Goal: Information Seeking & Learning: Learn about a topic

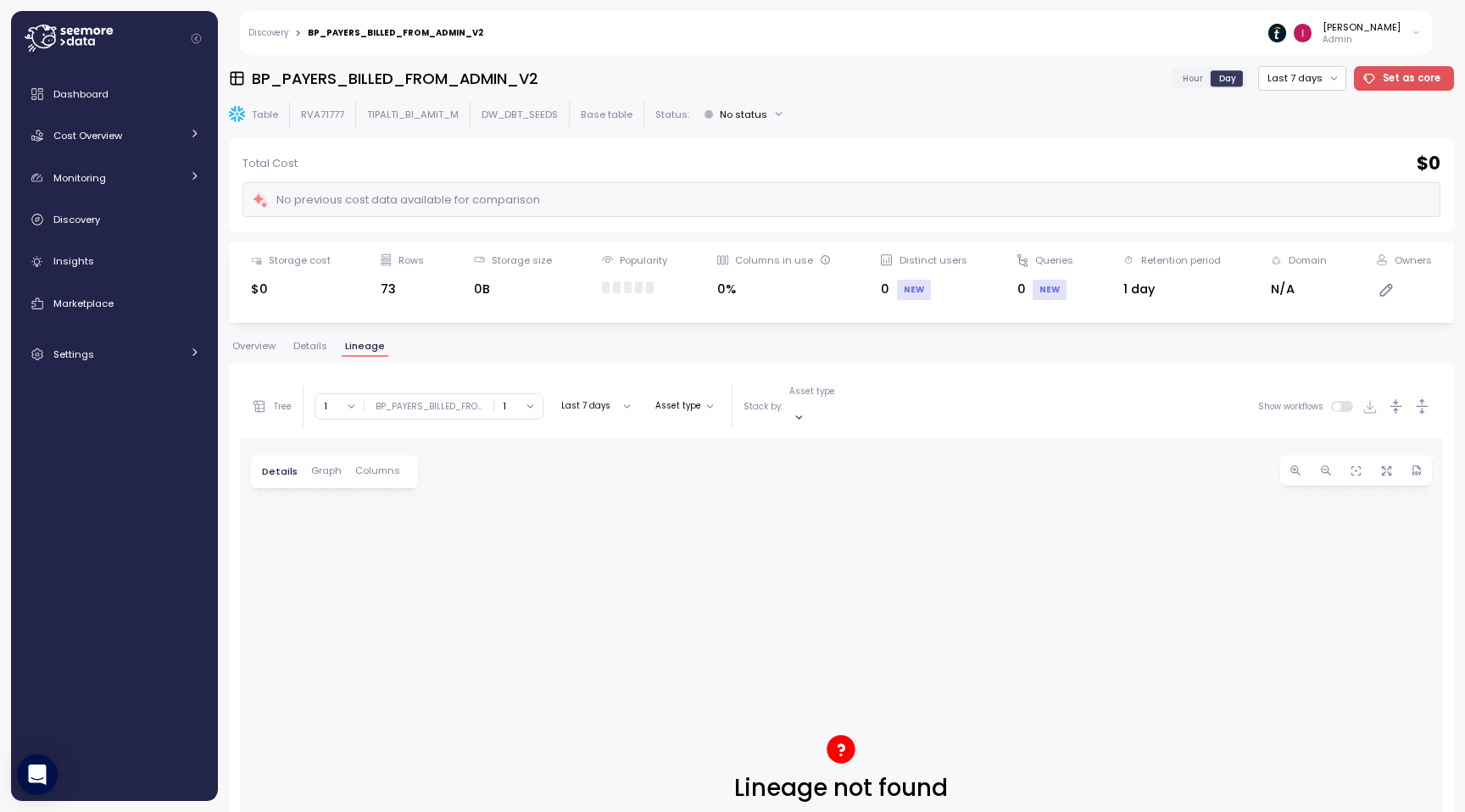
scroll to position [4, 0]
click at [263, 341] on span "Overview" at bounding box center [253, 346] width 43 height 10
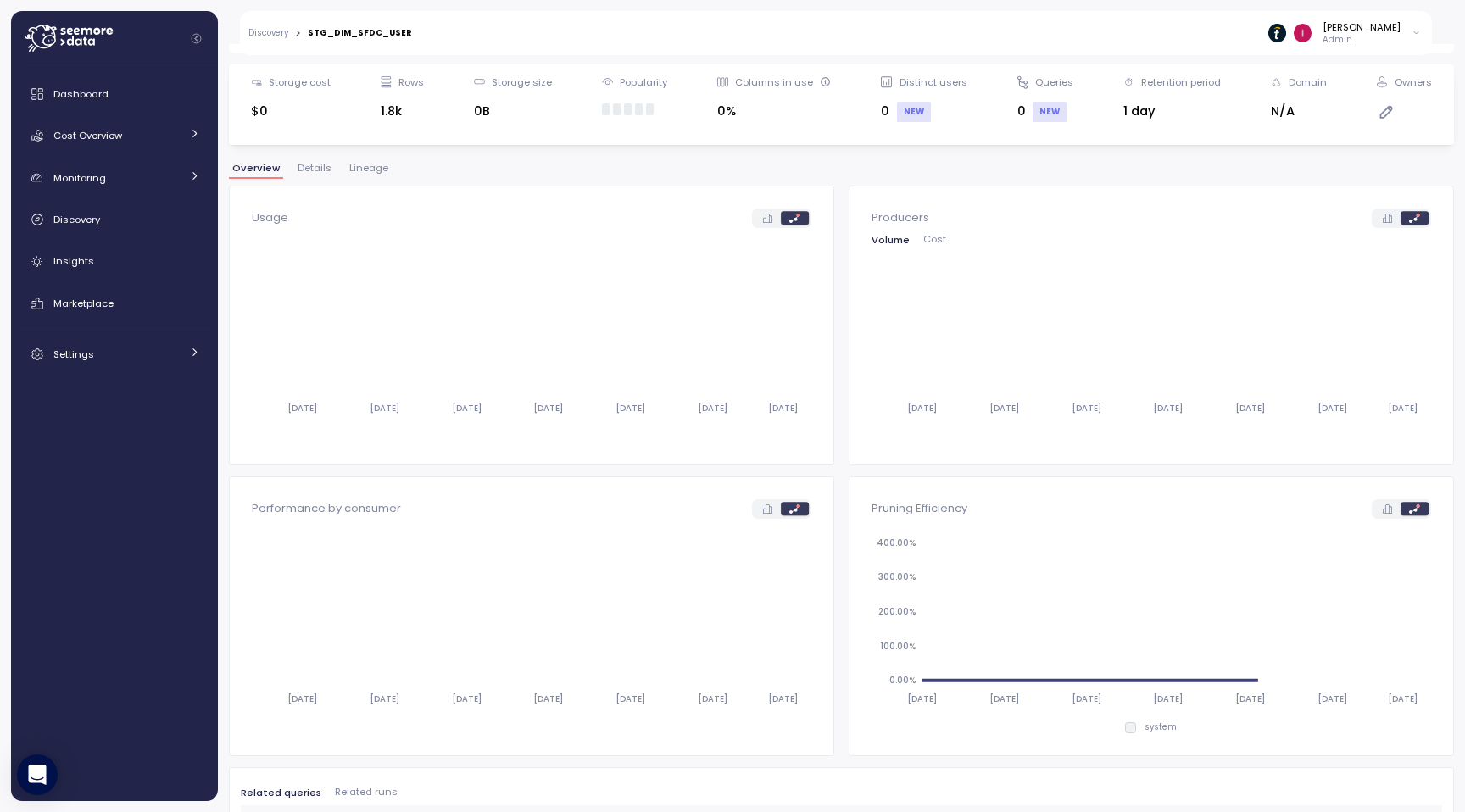
scroll to position [305, 0]
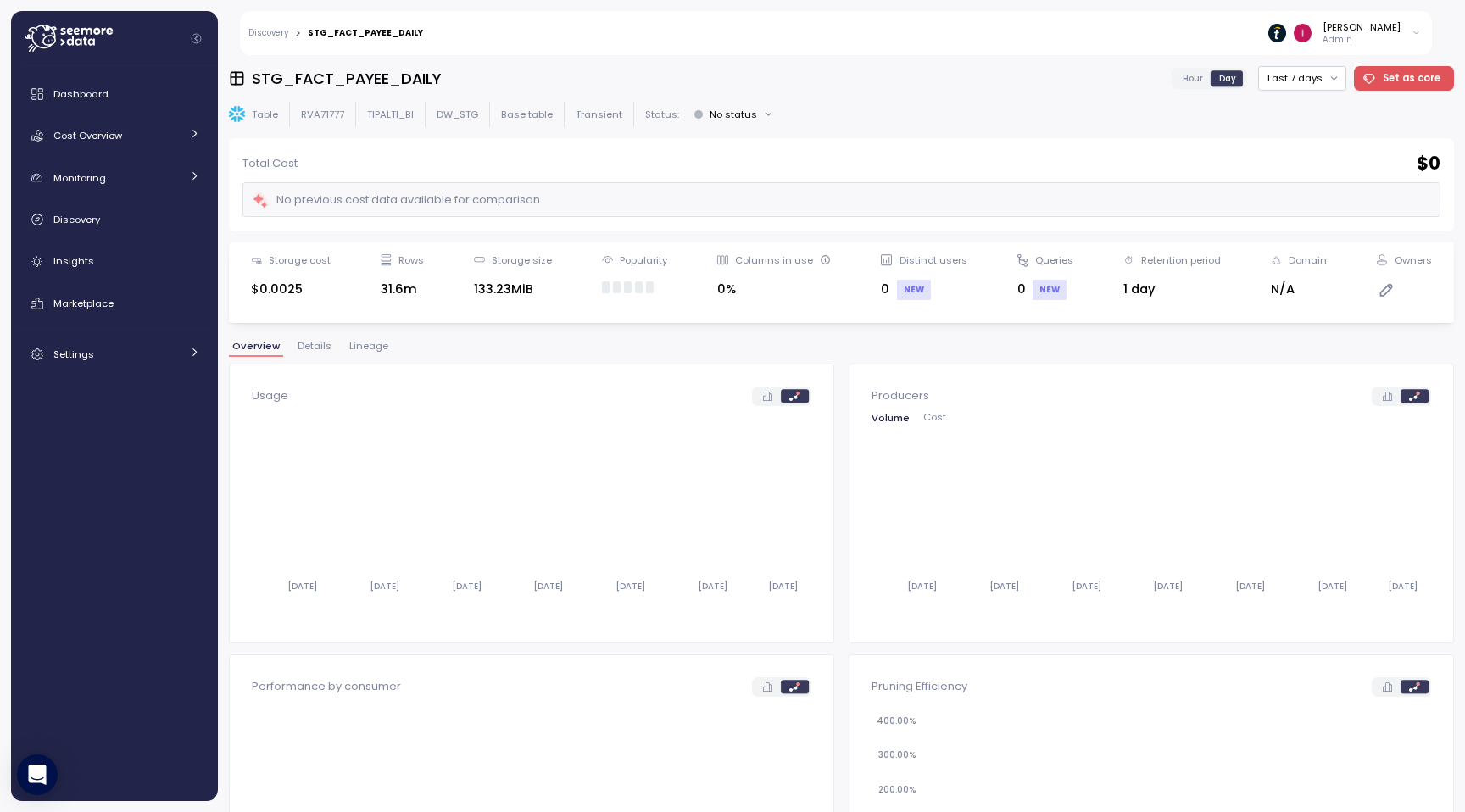
click at [310, 344] on span "Details" at bounding box center [314, 346] width 34 height 10
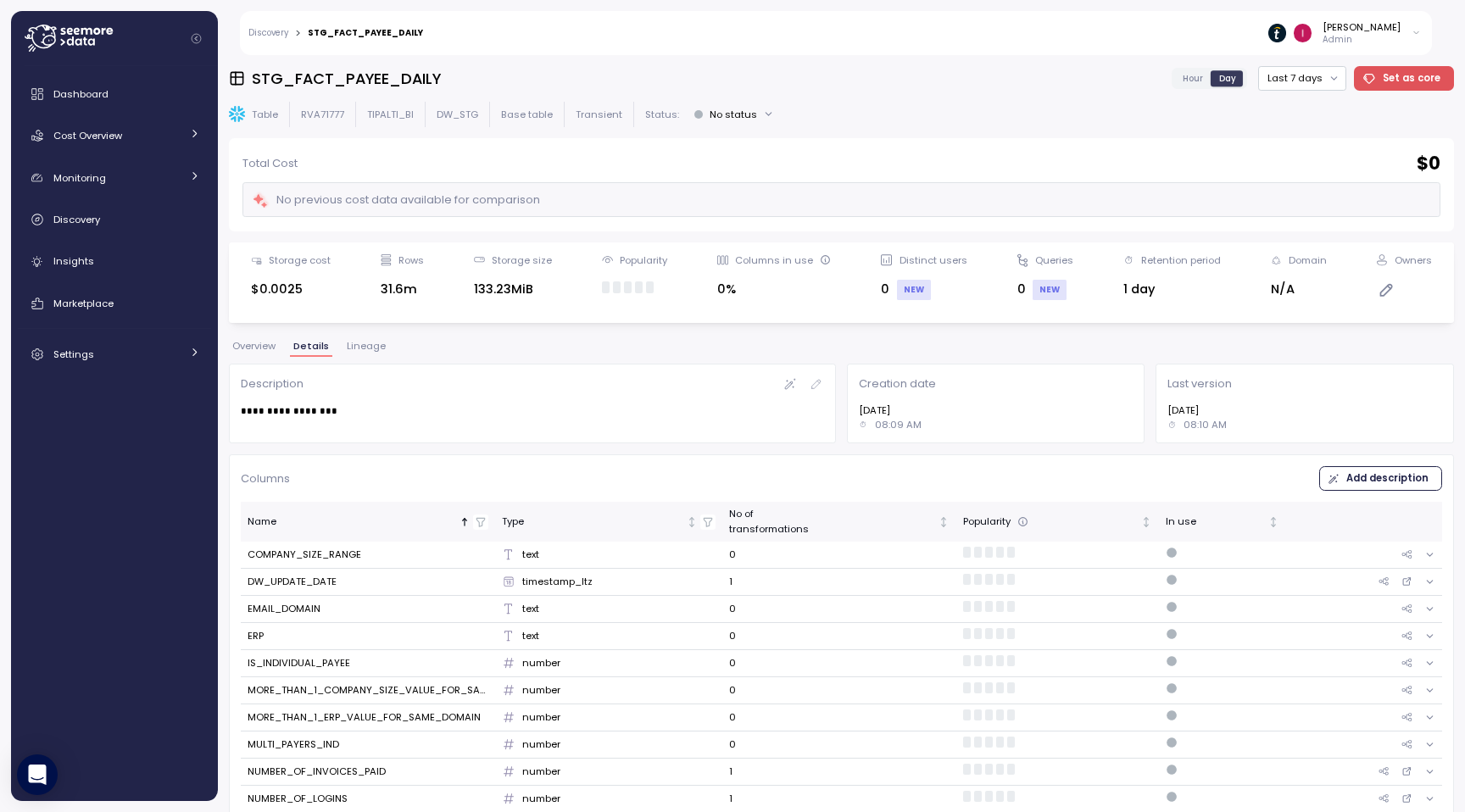
click at [368, 347] on span "Lineage" at bounding box center [366, 346] width 39 height 10
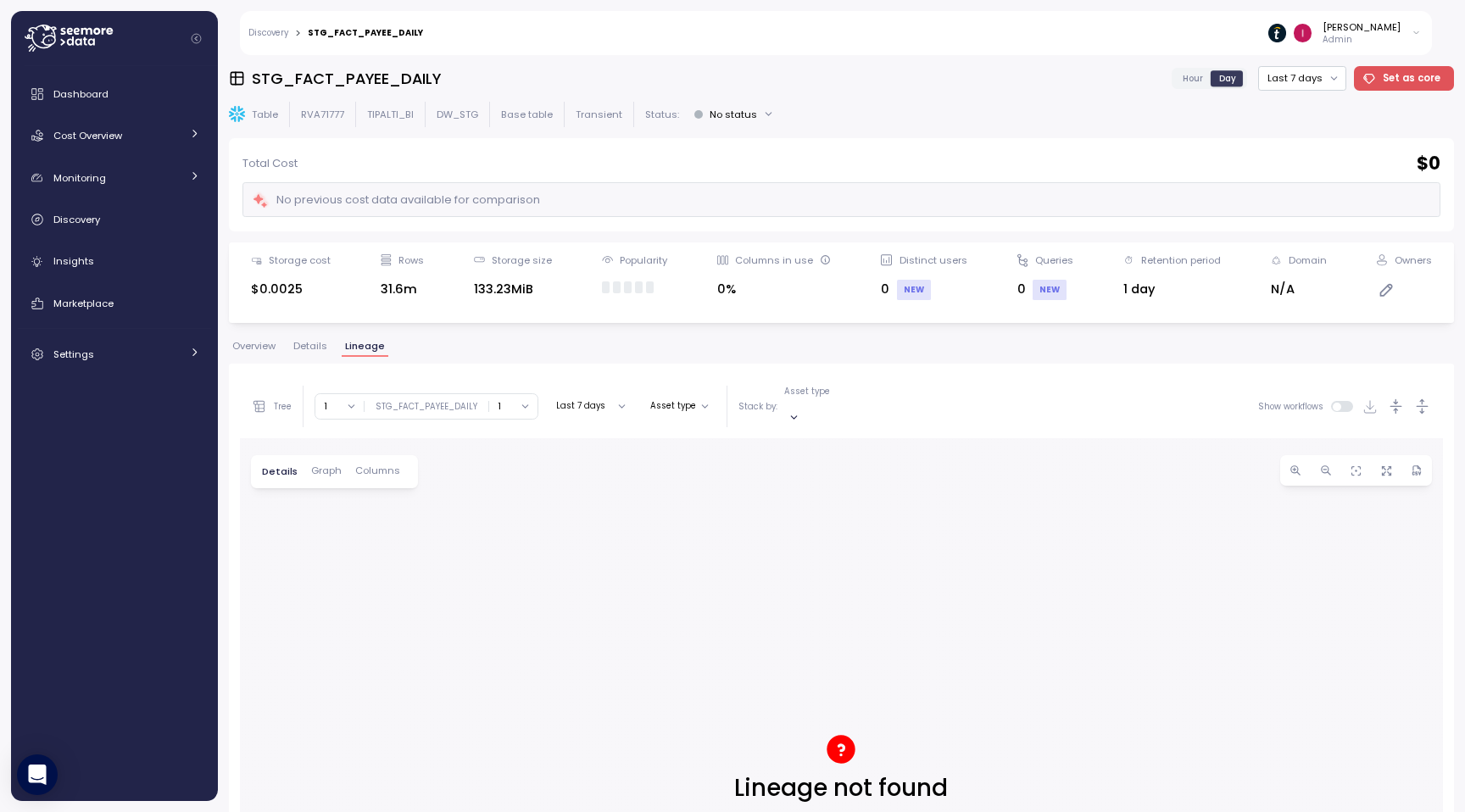
click at [263, 344] on span "Overview" at bounding box center [253, 346] width 43 height 10
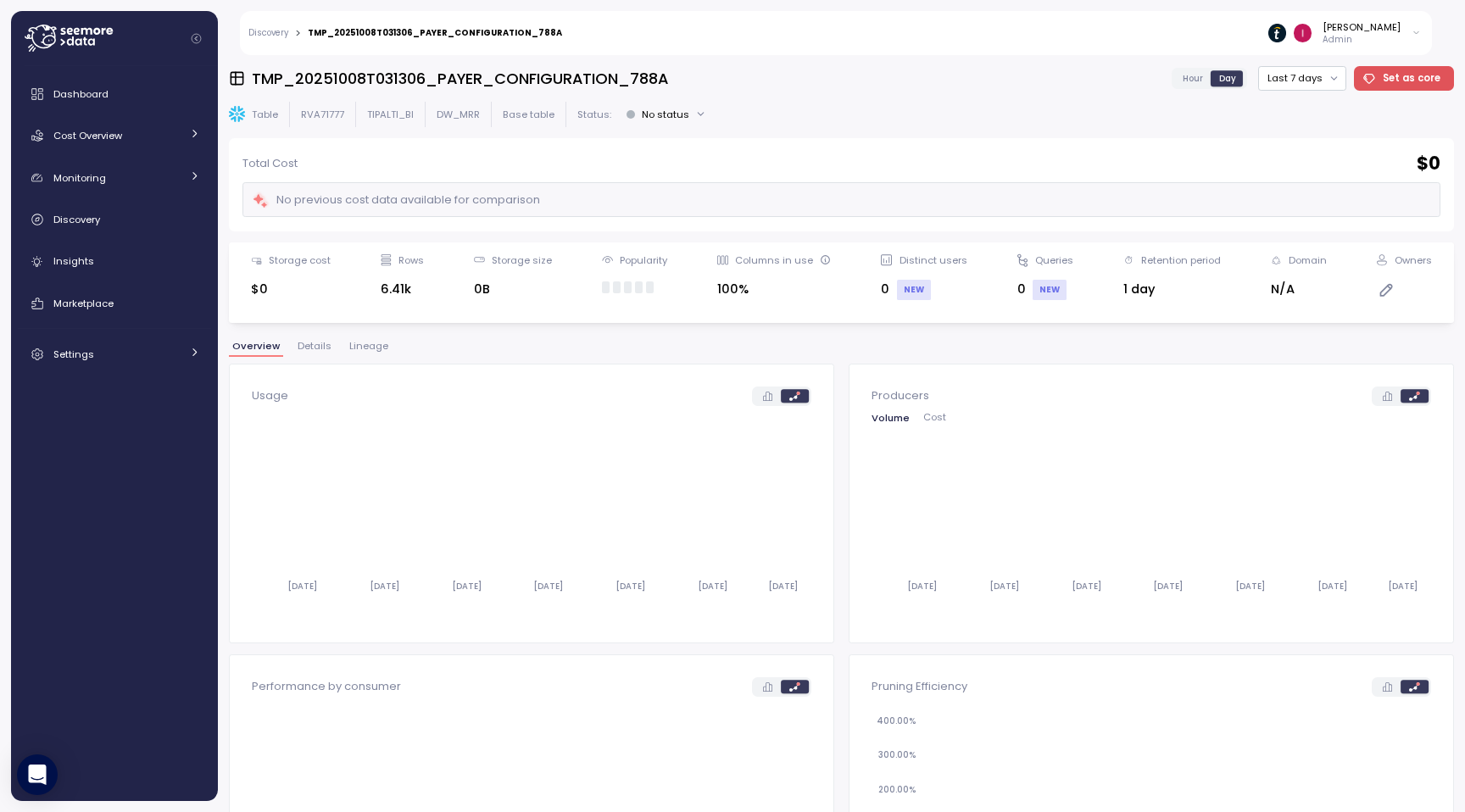
click at [187, 42] on div at bounding box center [121, 38] width 194 height 55
click at [197, 38] on icon "Collapse navigation" at bounding box center [197, 39] width 10 height 10
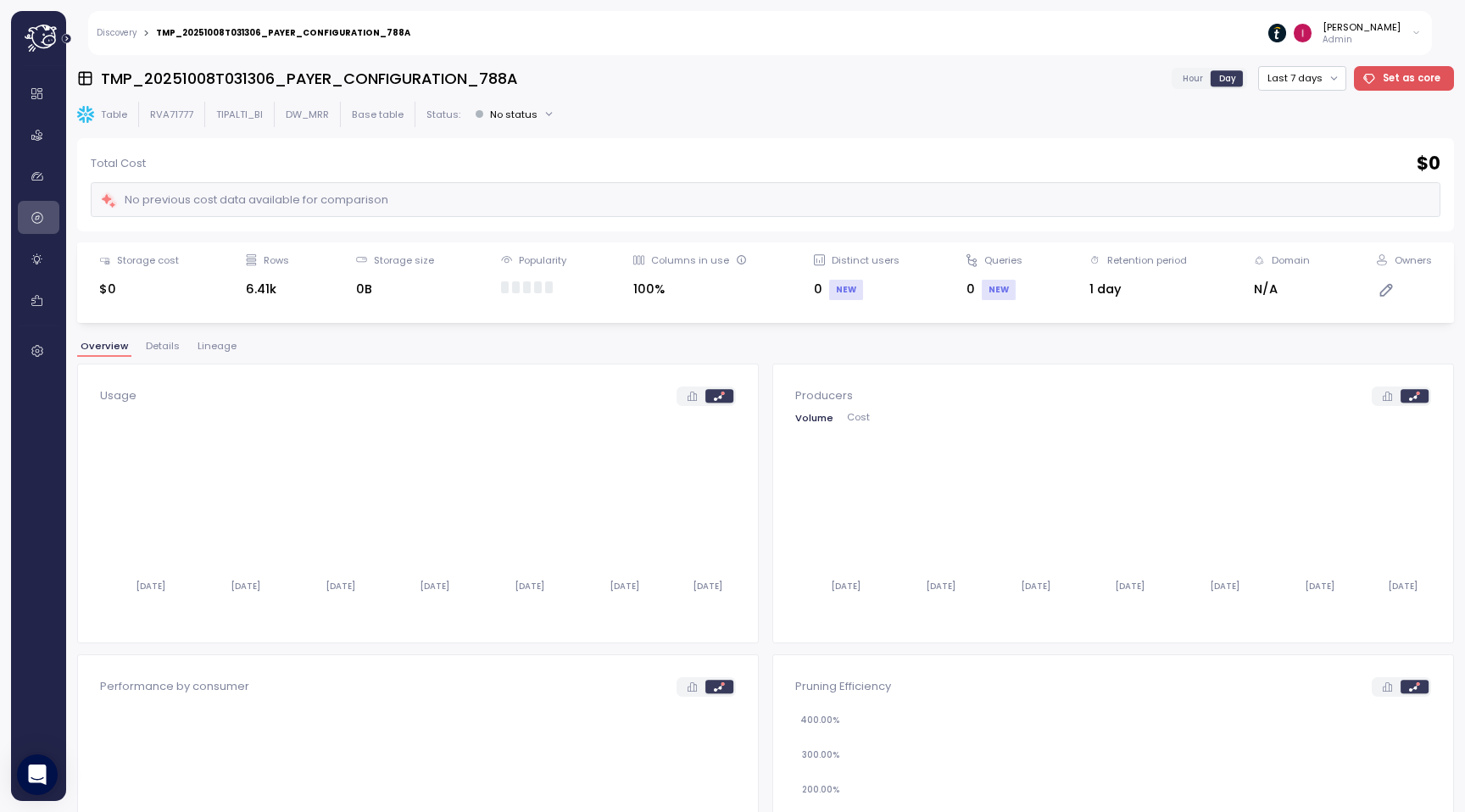
click at [66, 39] on icon "Expand navigation" at bounding box center [67, 39] width 10 height 10
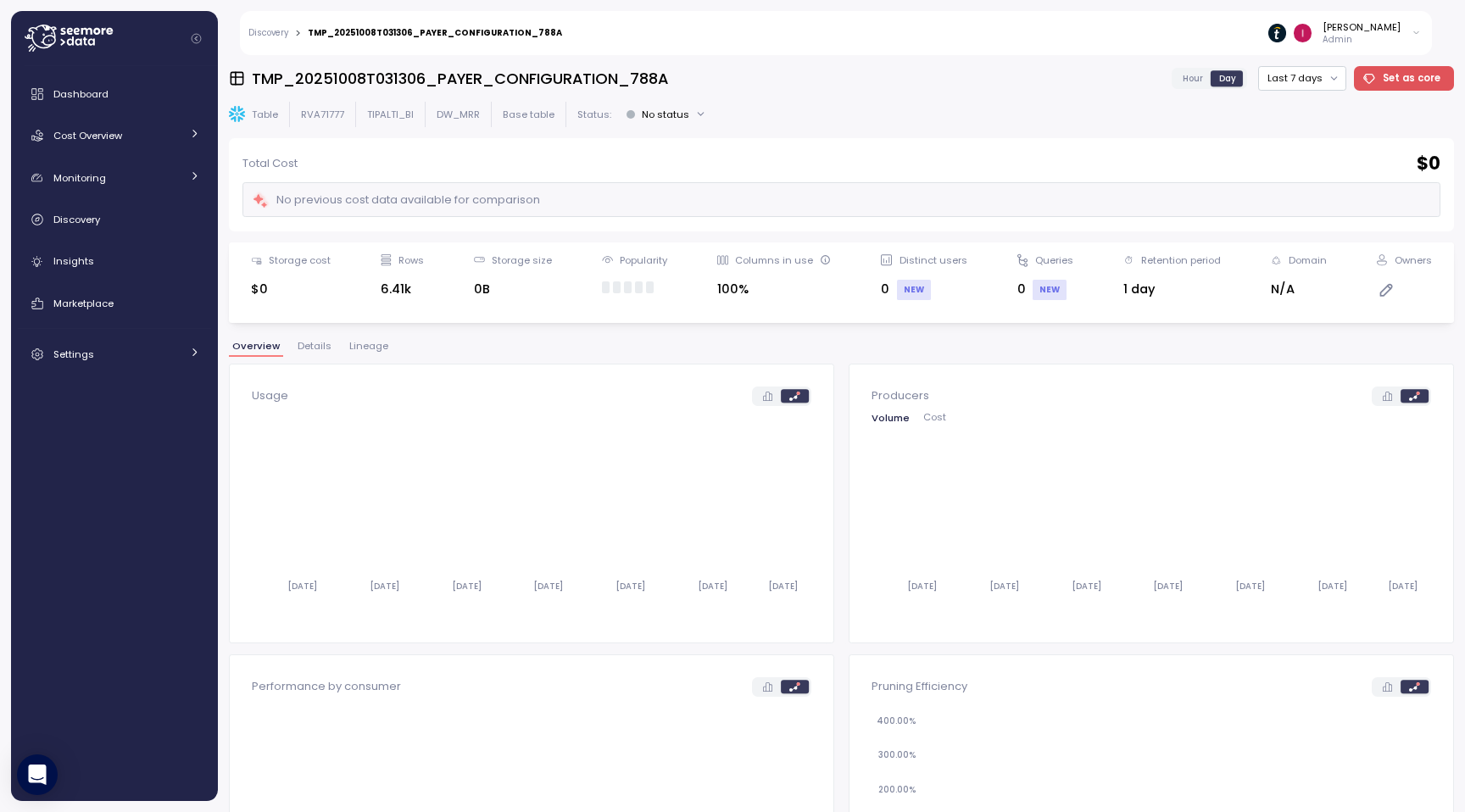
click at [40, 39] on icon at bounding box center [68, 39] width 88 height 27
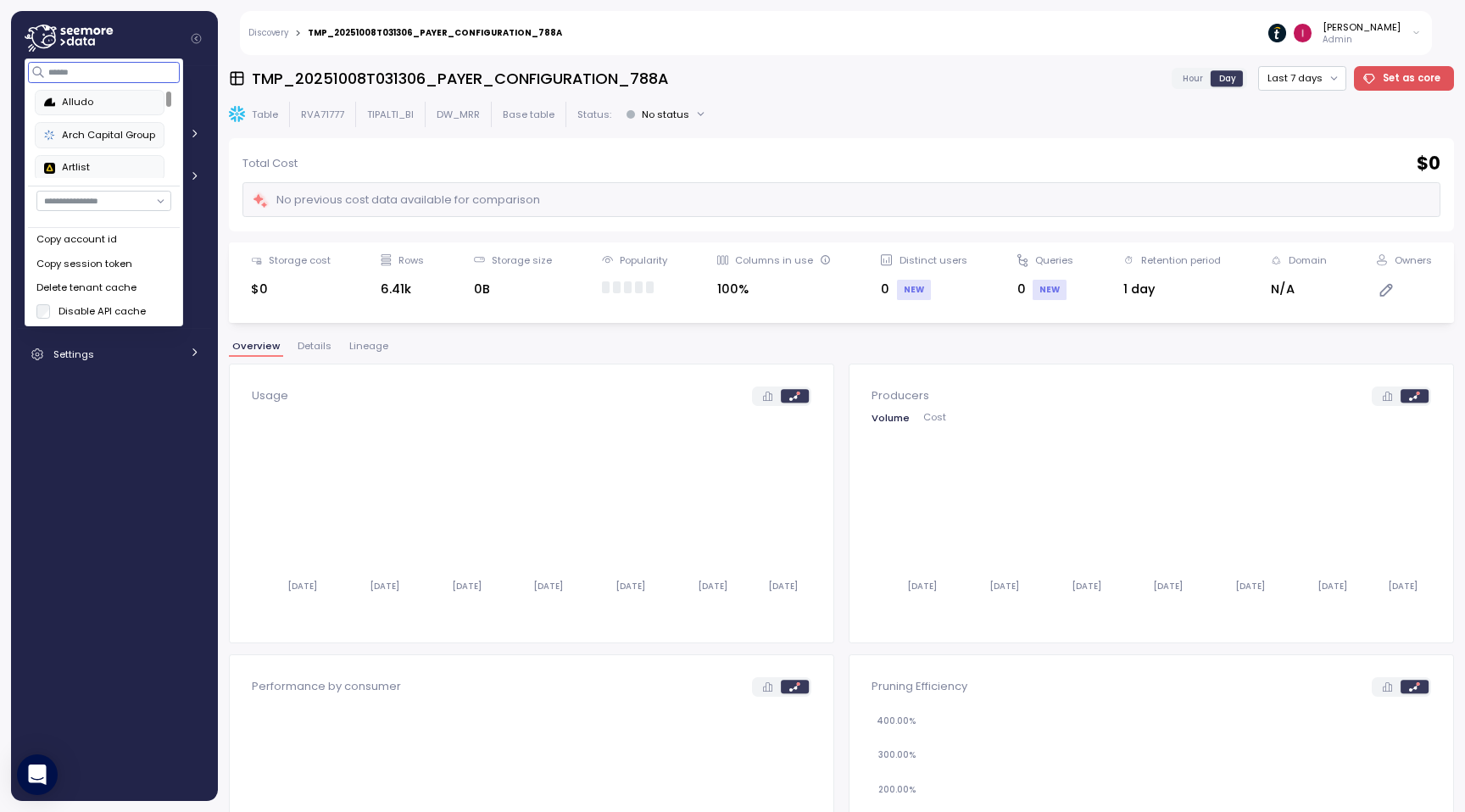
click at [85, 73] on input at bounding box center [104, 71] width 151 height 20
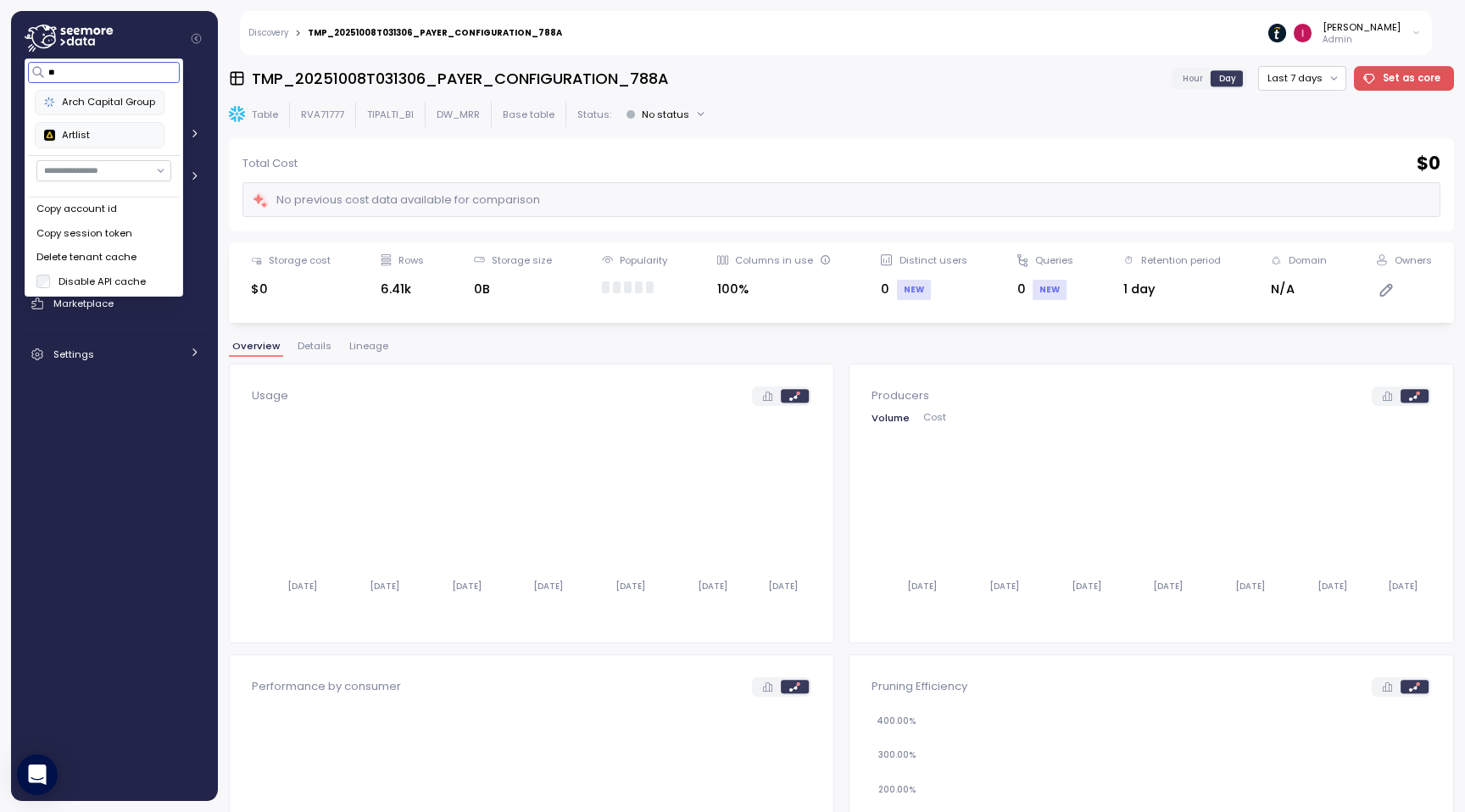
click at [99, 104] on div "Arch Capital Group" at bounding box center [99, 103] width 111 height 15
type input "**"
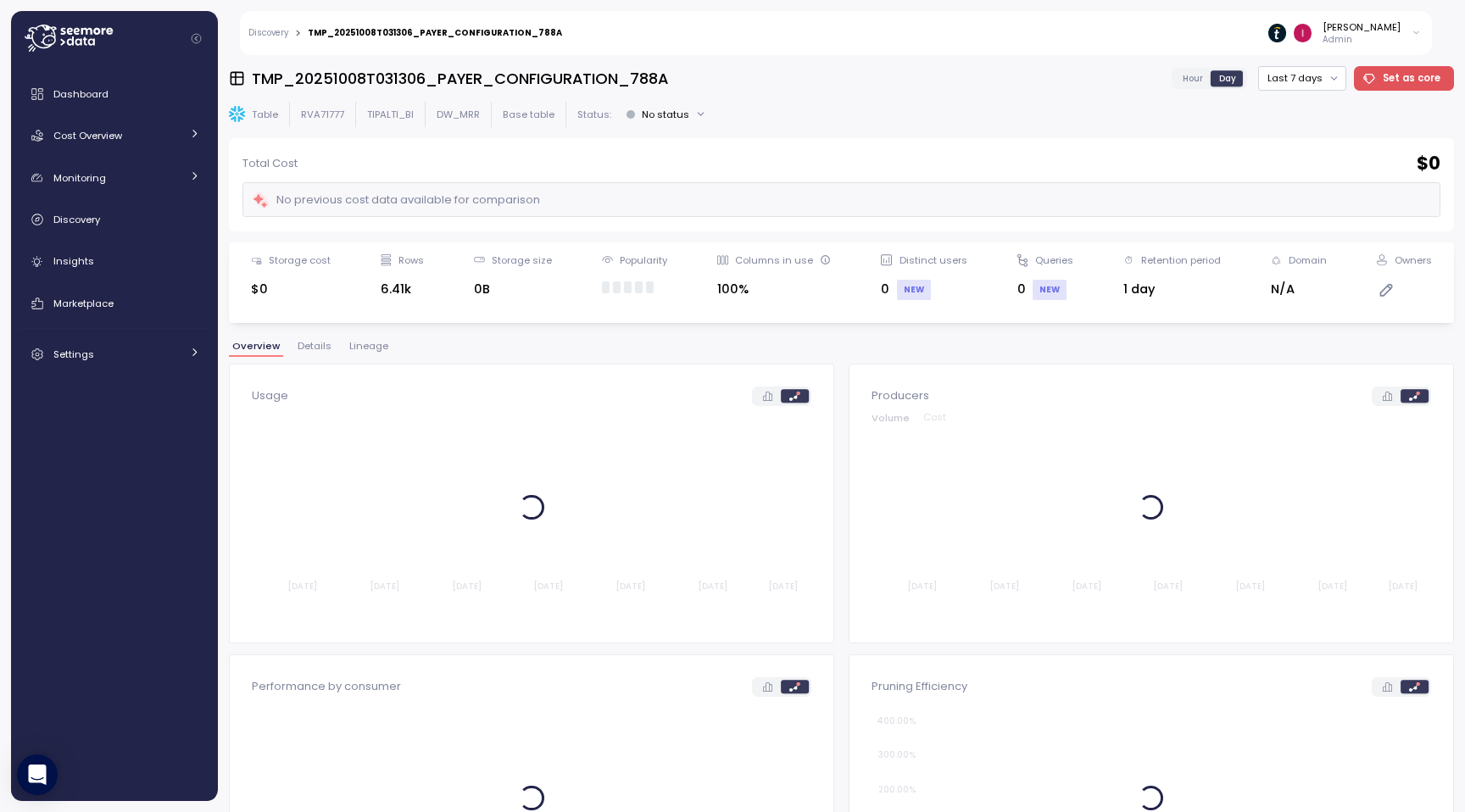
click at [1023, 103] on div "Table RVA71777 TIPALTI_BI DW_MRR Base table Status: No status" at bounding box center [840, 115] width 1225 height 25
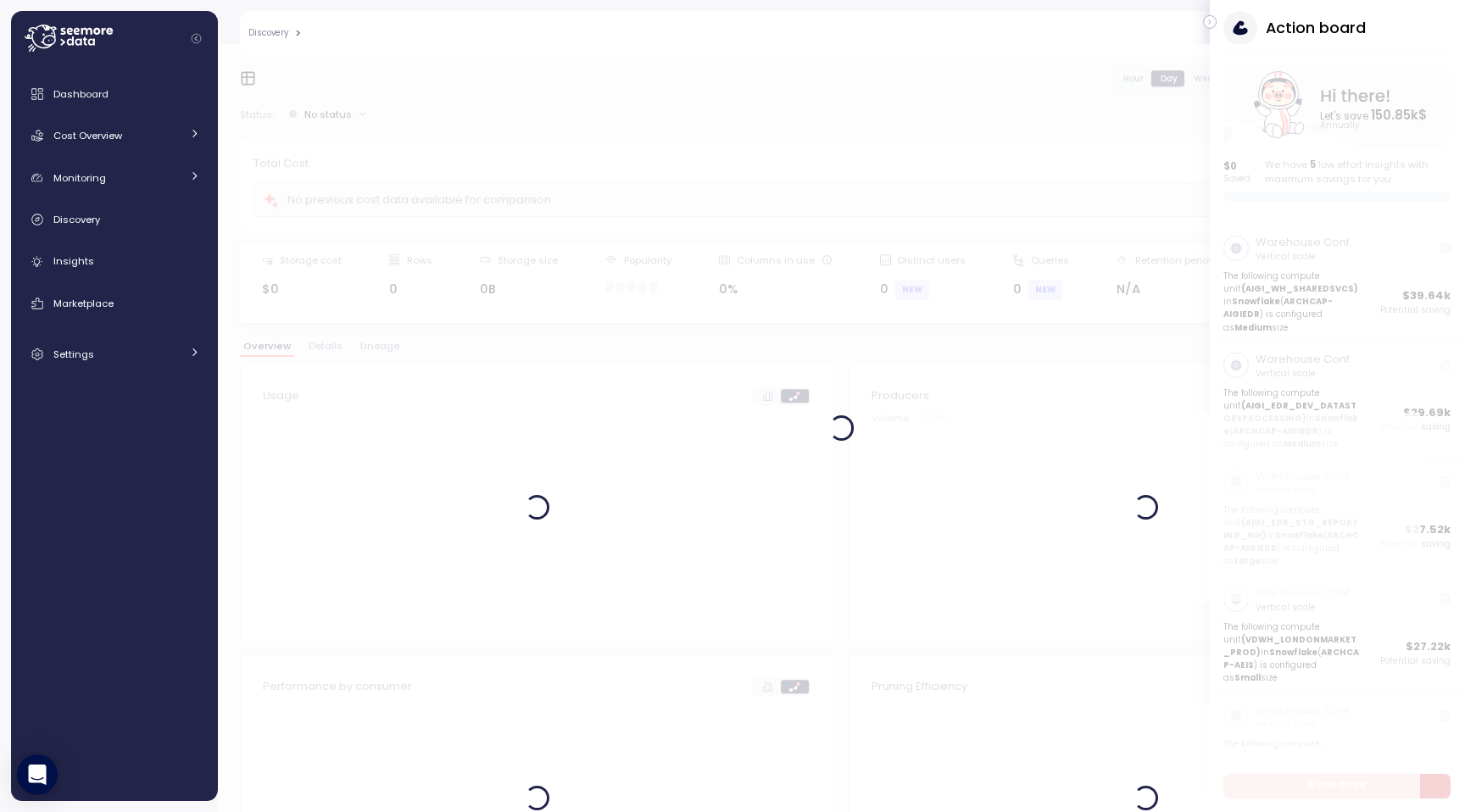
click at [1217, 25] on div "Action board Let's save 150.85k $ Annually $ 0 Saved We have 5 low effort insig…" at bounding box center [1337, 105] width 255 height 190
click at [1204, 25] on button "button" at bounding box center [1210, 22] width 13 height 13
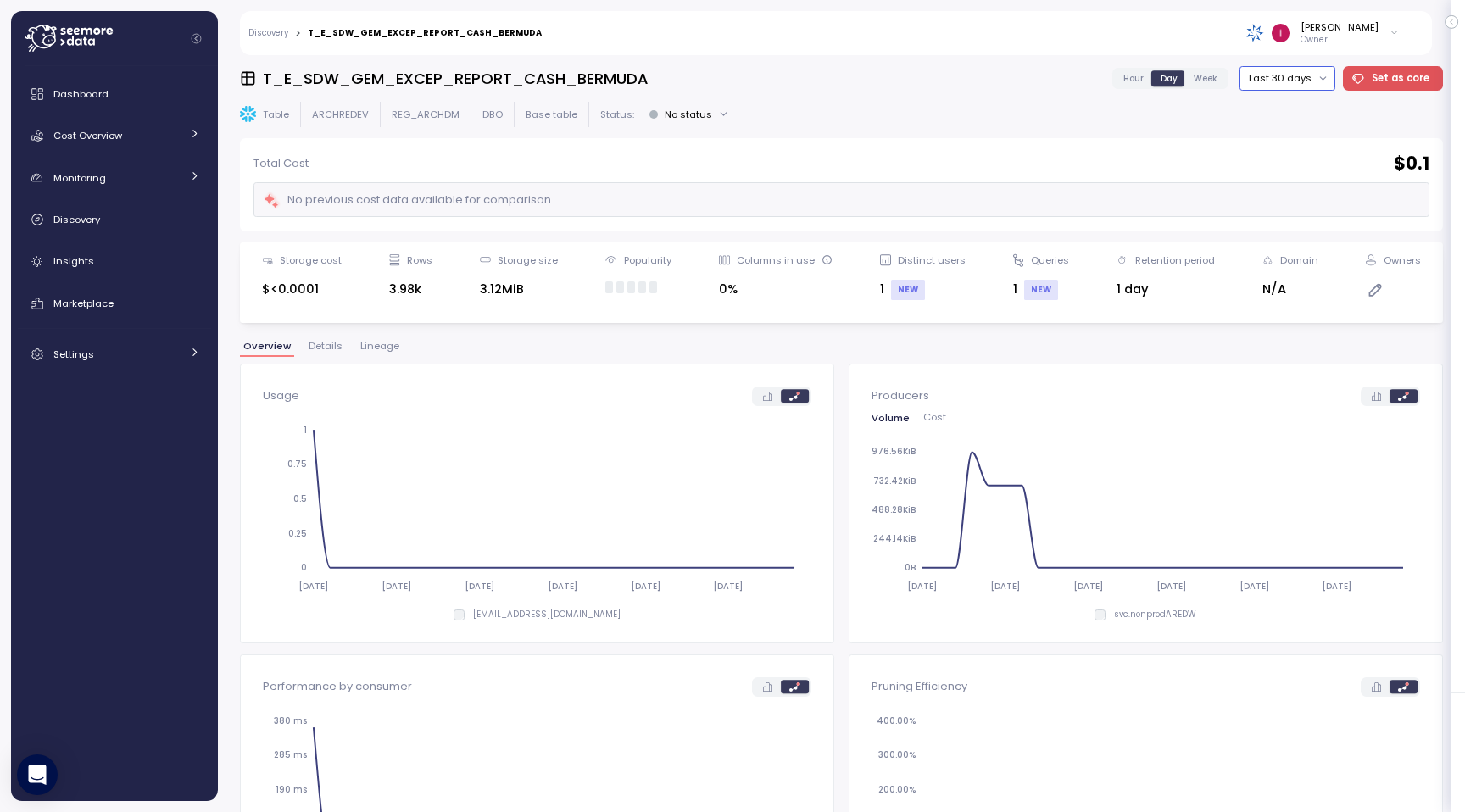
click at [1319, 86] on button "Last 30 days" at bounding box center [1287, 79] width 95 height 25
click at [1302, 156] on div "Last 7 days" at bounding box center [1297, 157] width 55 height 13
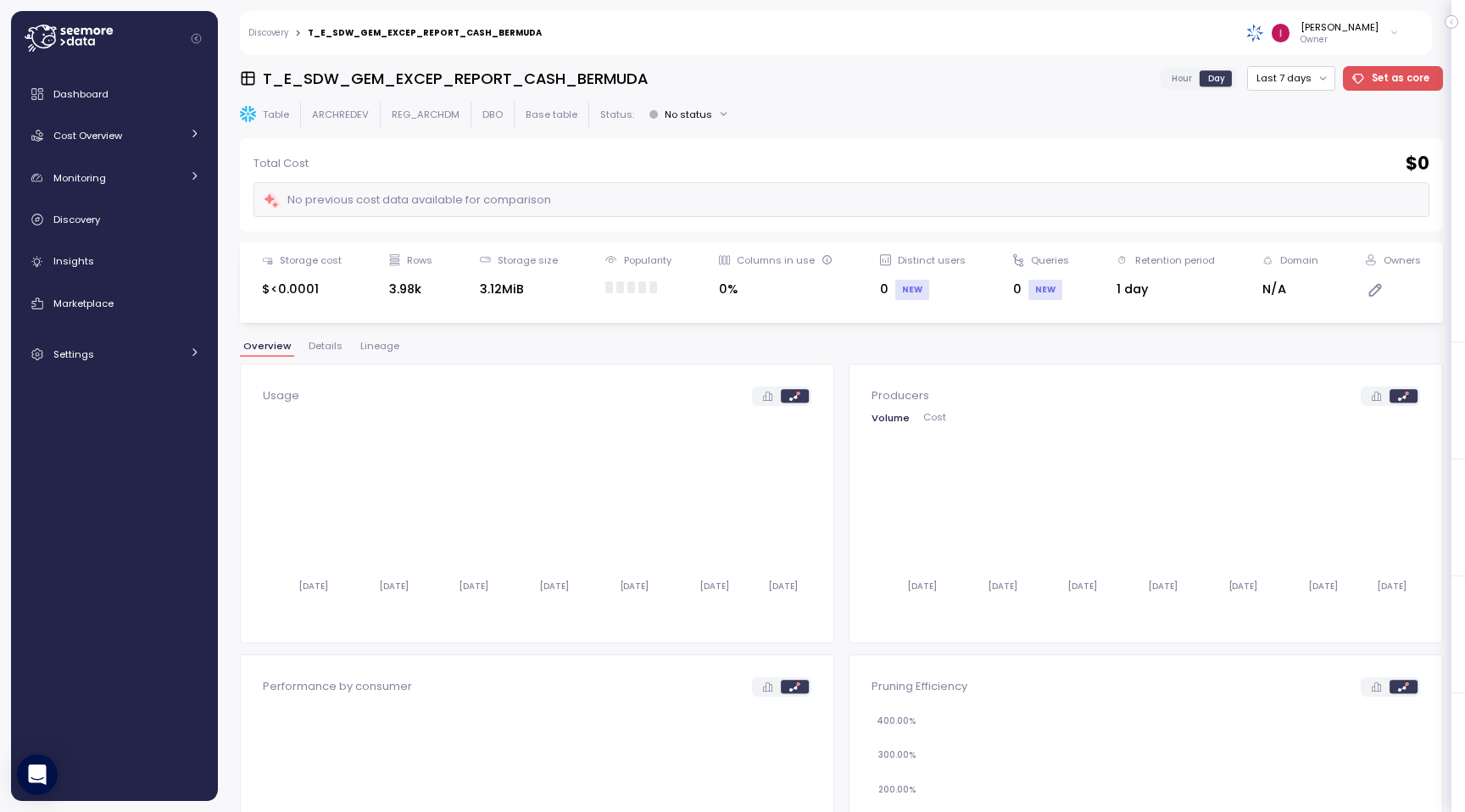
click at [1263, 34] on img at bounding box center [1255, 33] width 17 height 17
click at [1178, 40] on div "Idan Birnboim Owner" at bounding box center [980, 33] width 857 height 44
click at [388, 348] on span "Lineage" at bounding box center [380, 346] width 39 height 10
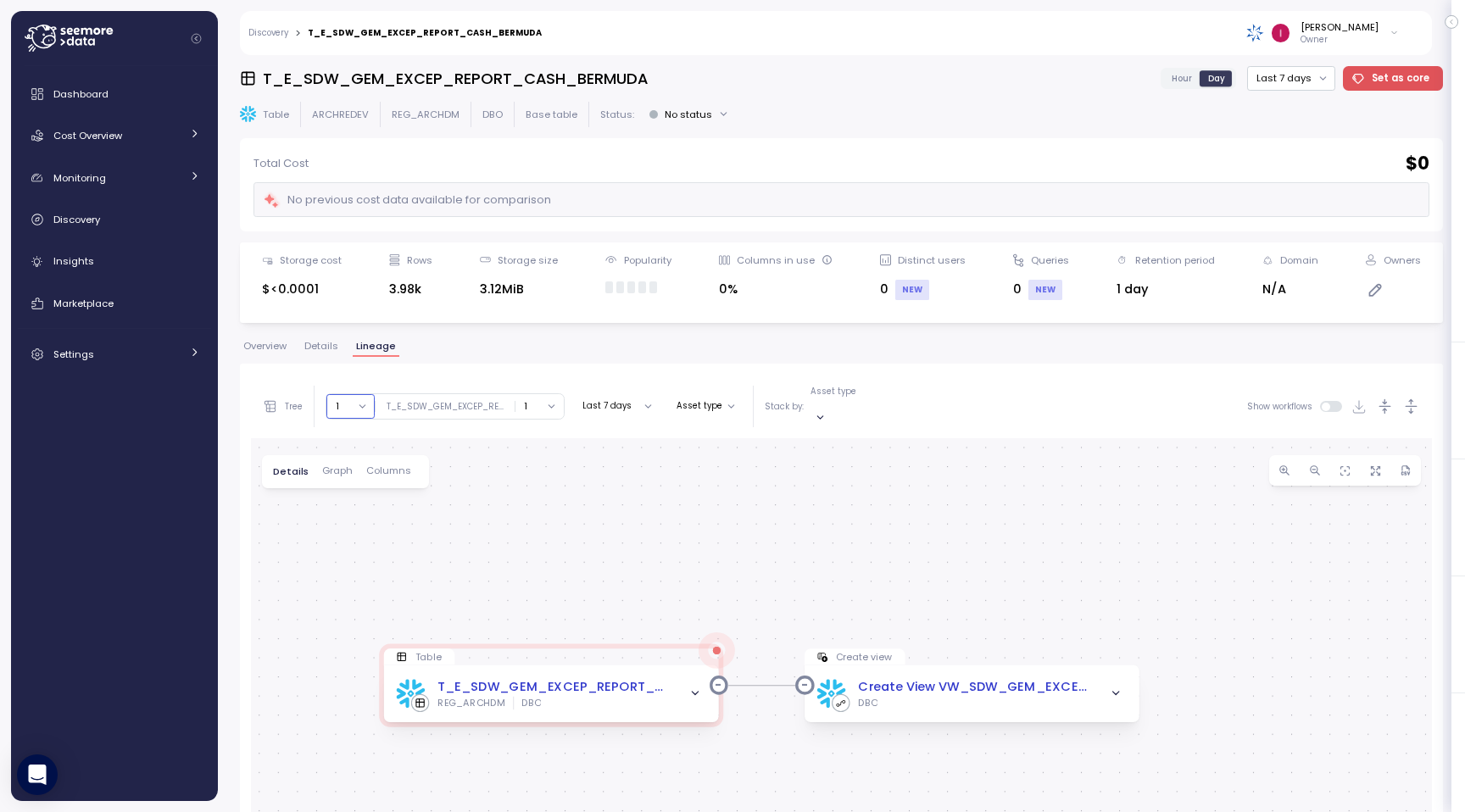
click at [362, 402] on button "1" at bounding box center [351, 406] width 48 height 25
click at [351, 504] on div "2" at bounding box center [351, 499] width 35 height 13
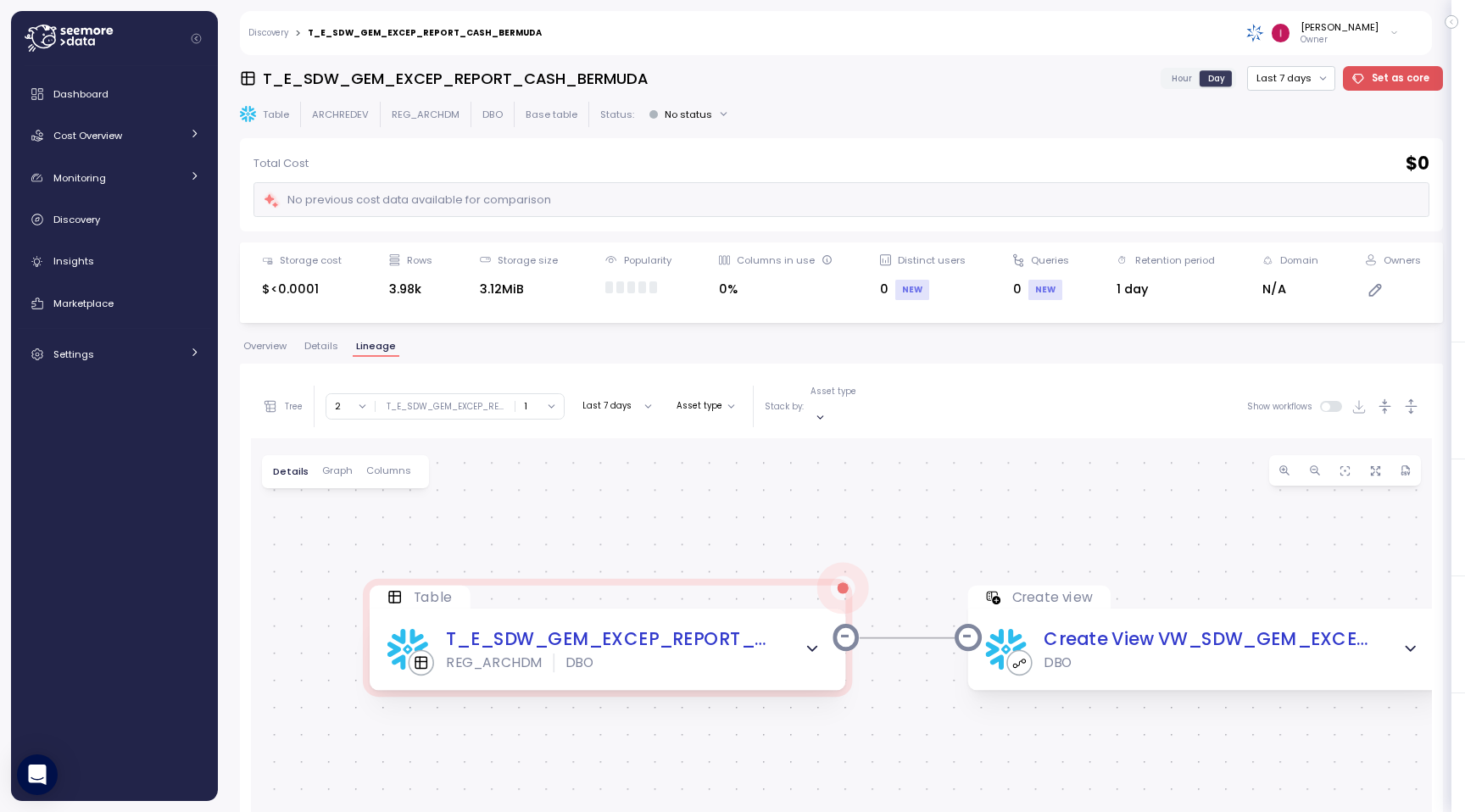
drag, startPoint x: 474, startPoint y: 568, endPoint x: 539, endPoint y: 420, distance: 161.6
click at [539, 420] on div "Tree Clear all REG_ARCHDM 2 ∞ 0 1 2 3 4 5 6 7 8 9 10 11 12 13 14 15 16 17 18 19…" at bounding box center [840, 747] width 1181 height 746
click at [354, 404] on button "2" at bounding box center [351, 406] width 48 height 25
click at [348, 522] on div "3" at bounding box center [351, 521] width 35 height 13
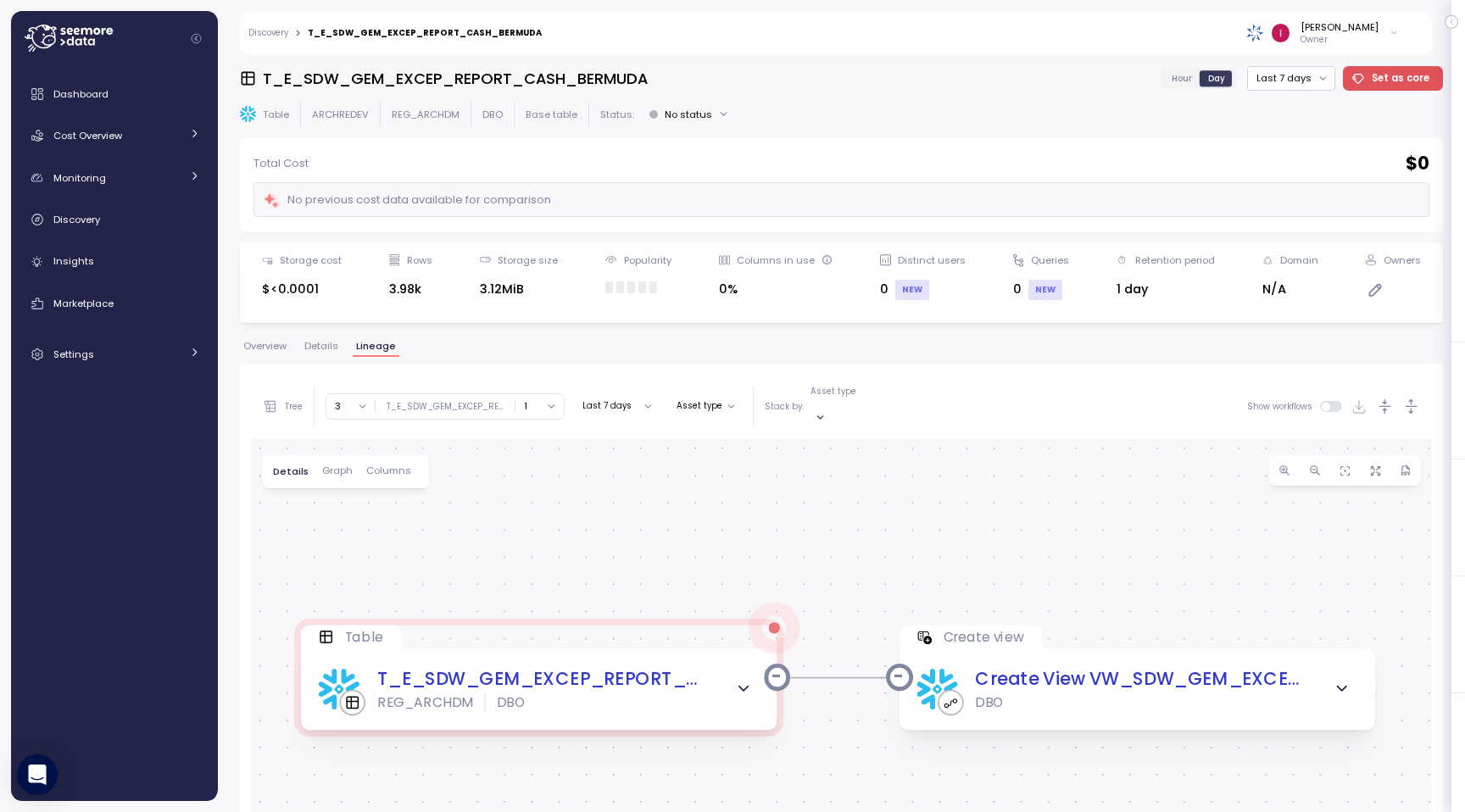
drag, startPoint x: 714, startPoint y: 588, endPoint x: 711, endPoint y: 479, distance: 109.0
click at [711, 479] on div "Table T_E_SDW_GEM_EXCEP_REPORT_CASH_BERMUDA REG_ARCHDM DBO Create view Create V…" at bounding box center [840, 779] width 1181 height 682
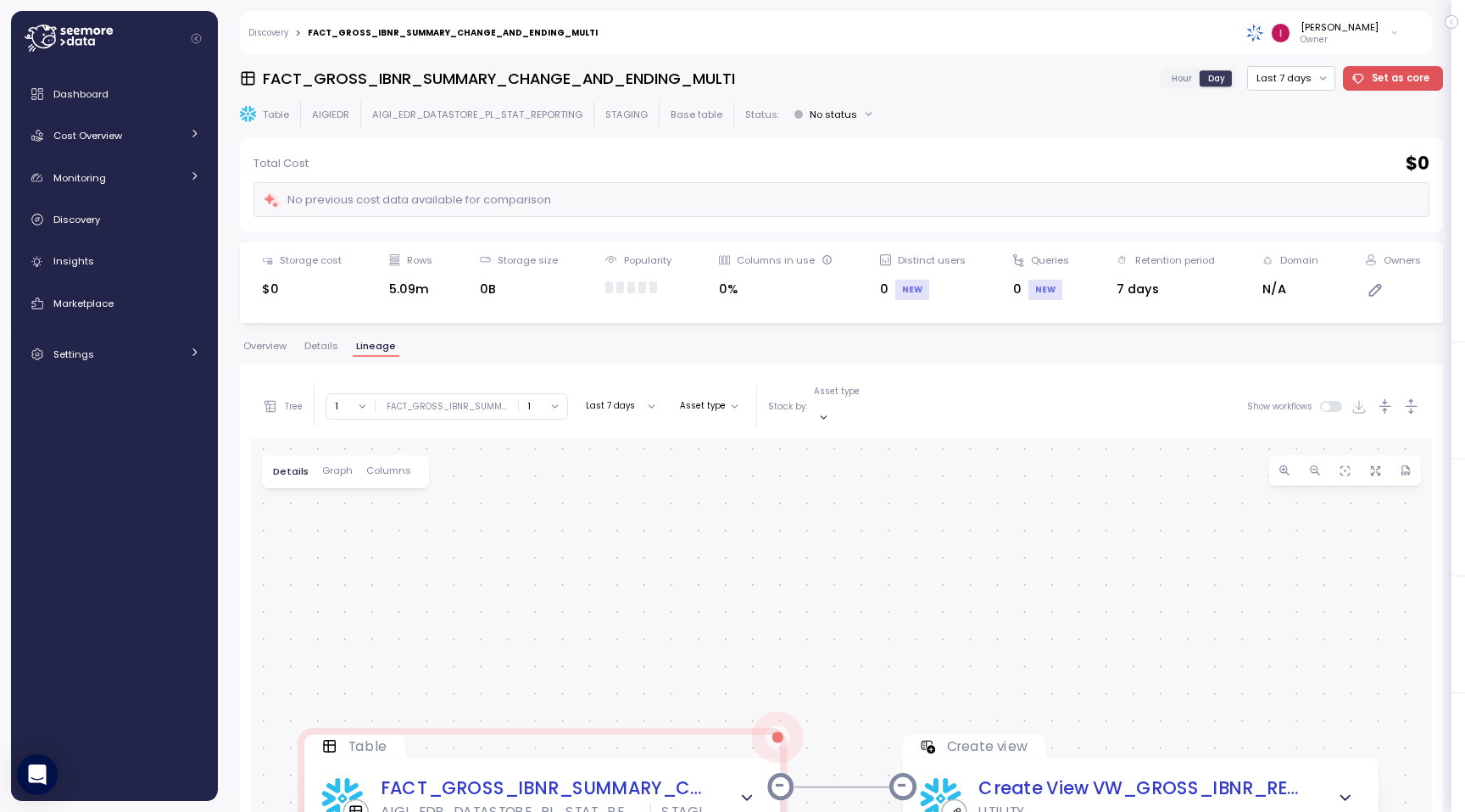
click at [253, 348] on span "Overview" at bounding box center [264, 346] width 43 height 10
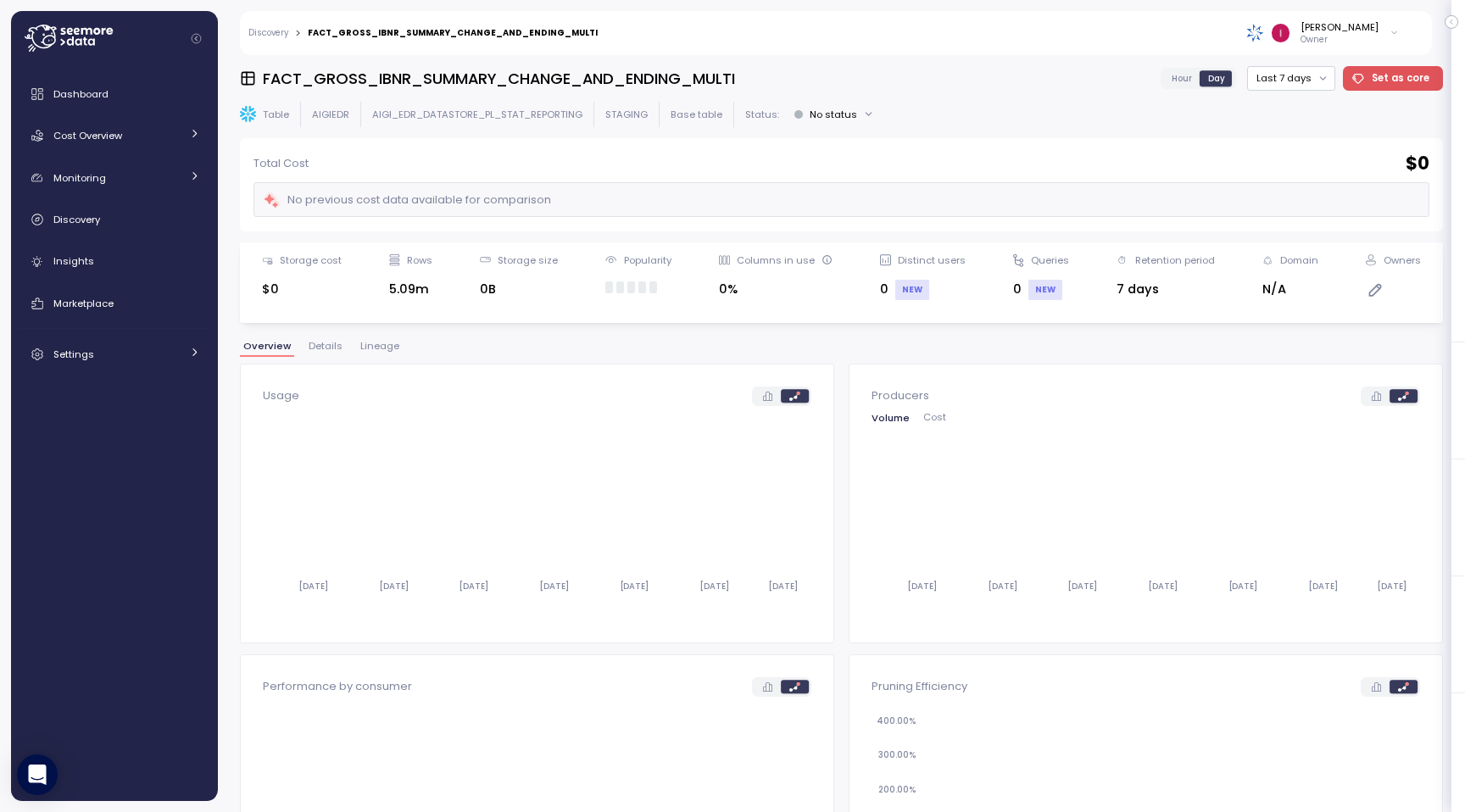
click at [361, 348] on span "Lineage" at bounding box center [380, 346] width 39 height 10
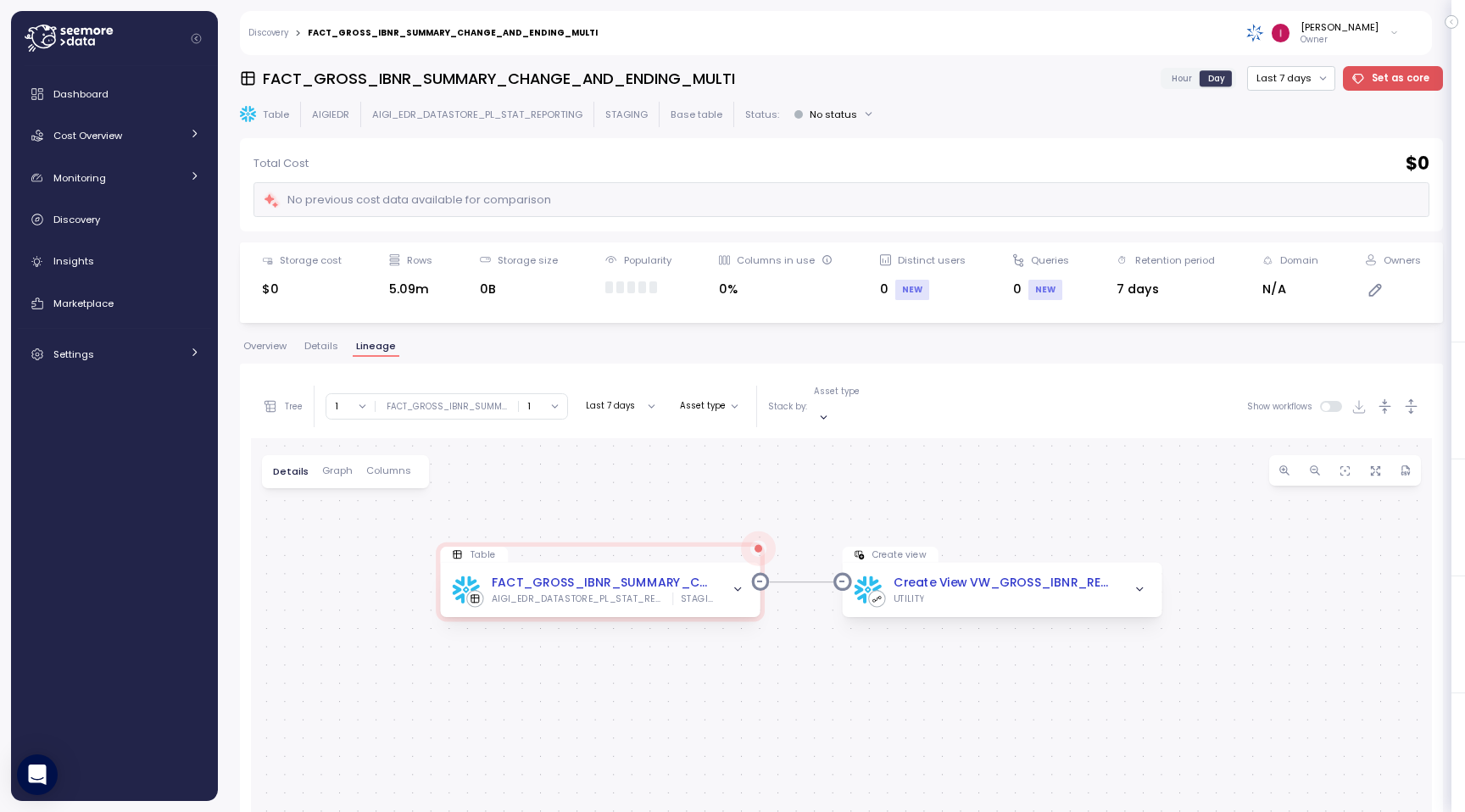
drag, startPoint x: 685, startPoint y: 557, endPoint x: 737, endPoint y: 441, distance: 127.1
click at [737, 441] on div "Table FACT_GROSS_IBNR_SUMMARY_CHANGE_AND_ENDING_MULTI AIGI_EDR_DATASTORE_PL_STA…" at bounding box center [840, 779] width 1181 height 682
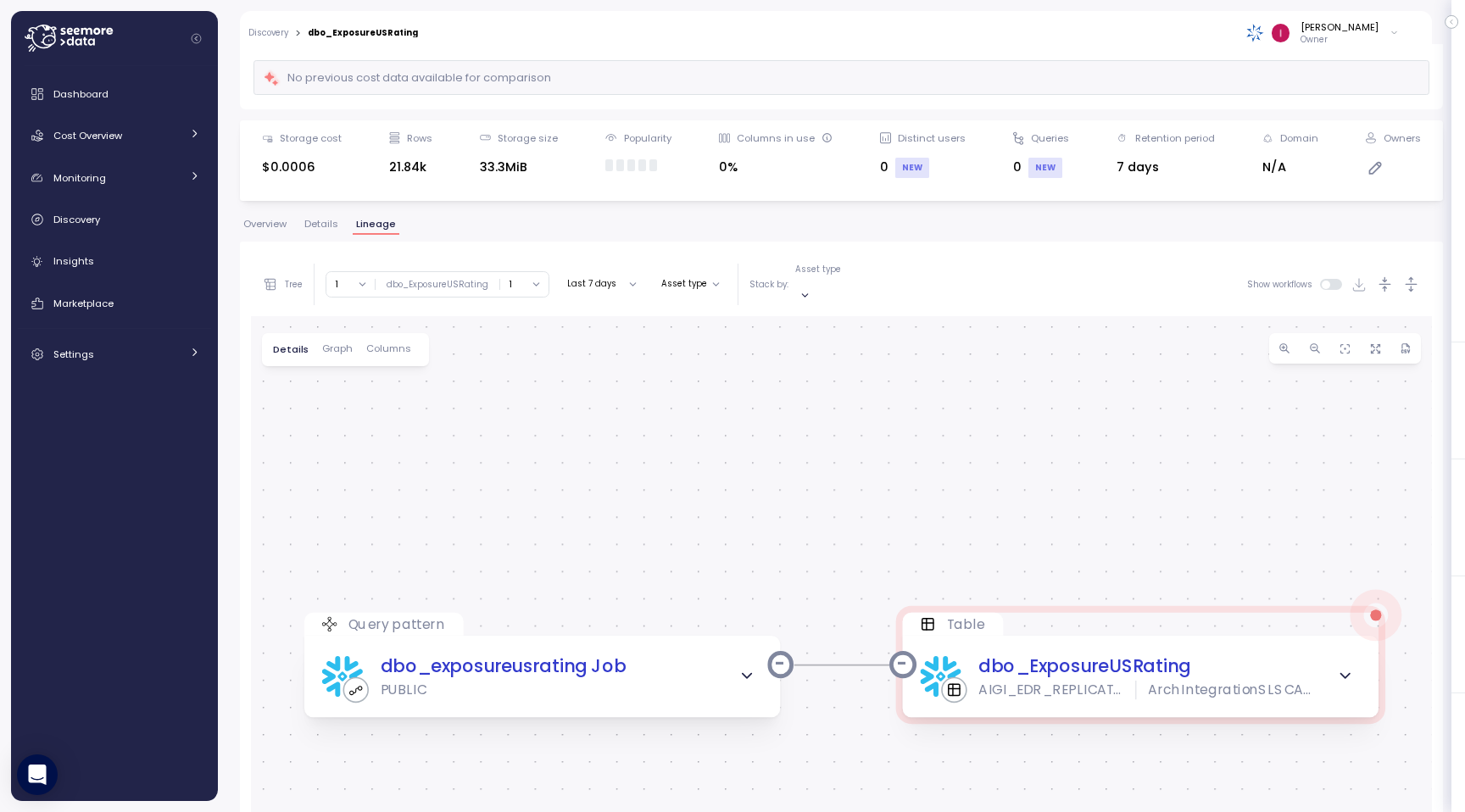
scroll to position [186, 0]
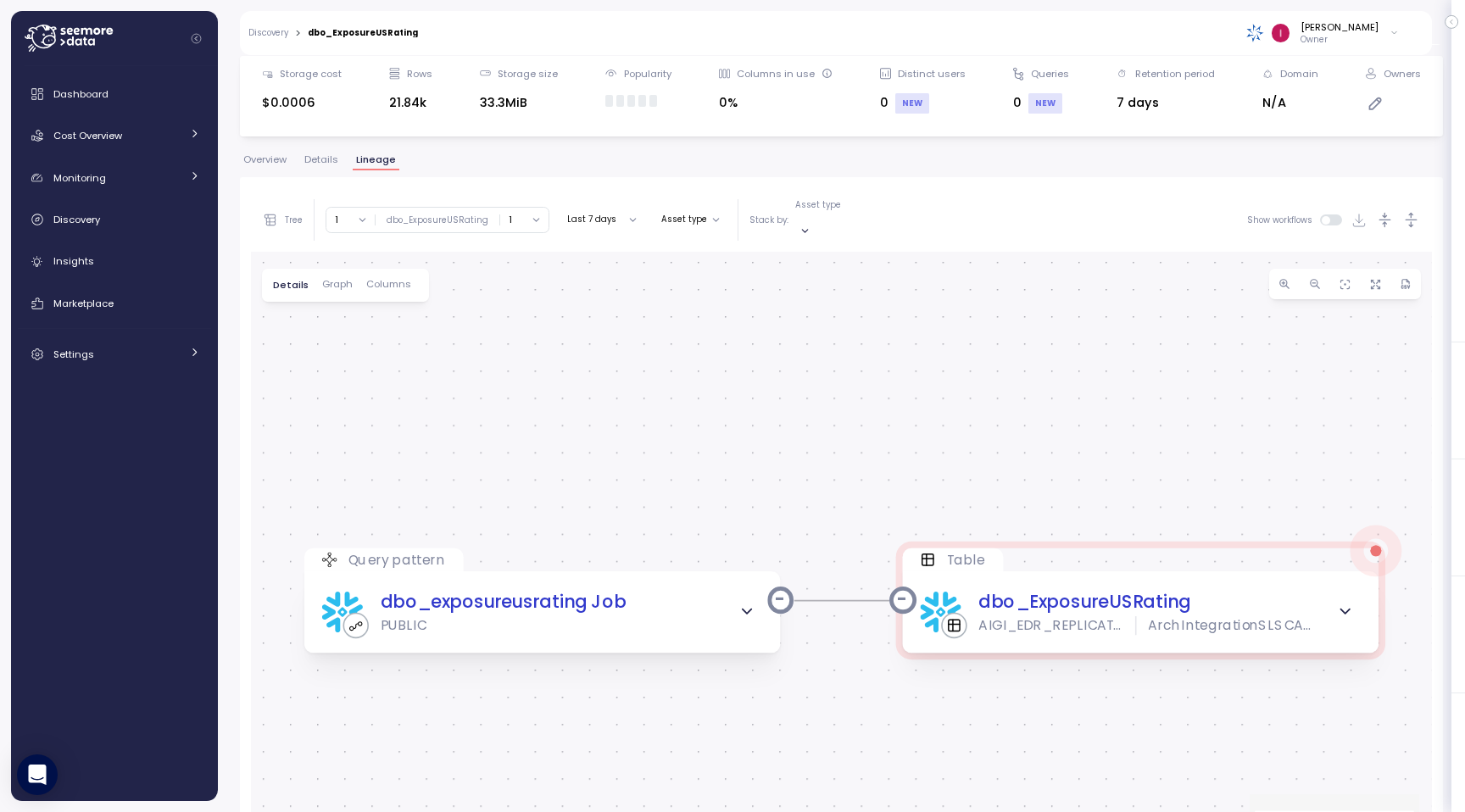
click at [267, 149] on div "dbo_ExposureUSRating Hour Day Last 7 days Set as core Table AIGIEDR AIGI_EDR_RE…" at bounding box center [841, 247] width 1203 height 735
click at [267, 150] on div "dbo_ExposureUSRating Hour Day Last 7 days Set as core Table AIGIEDR AIGI_EDR_RE…" at bounding box center [841, 247] width 1203 height 735
click at [267, 158] on span "Overview" at bounding box center [264, 160] width 43 height 10
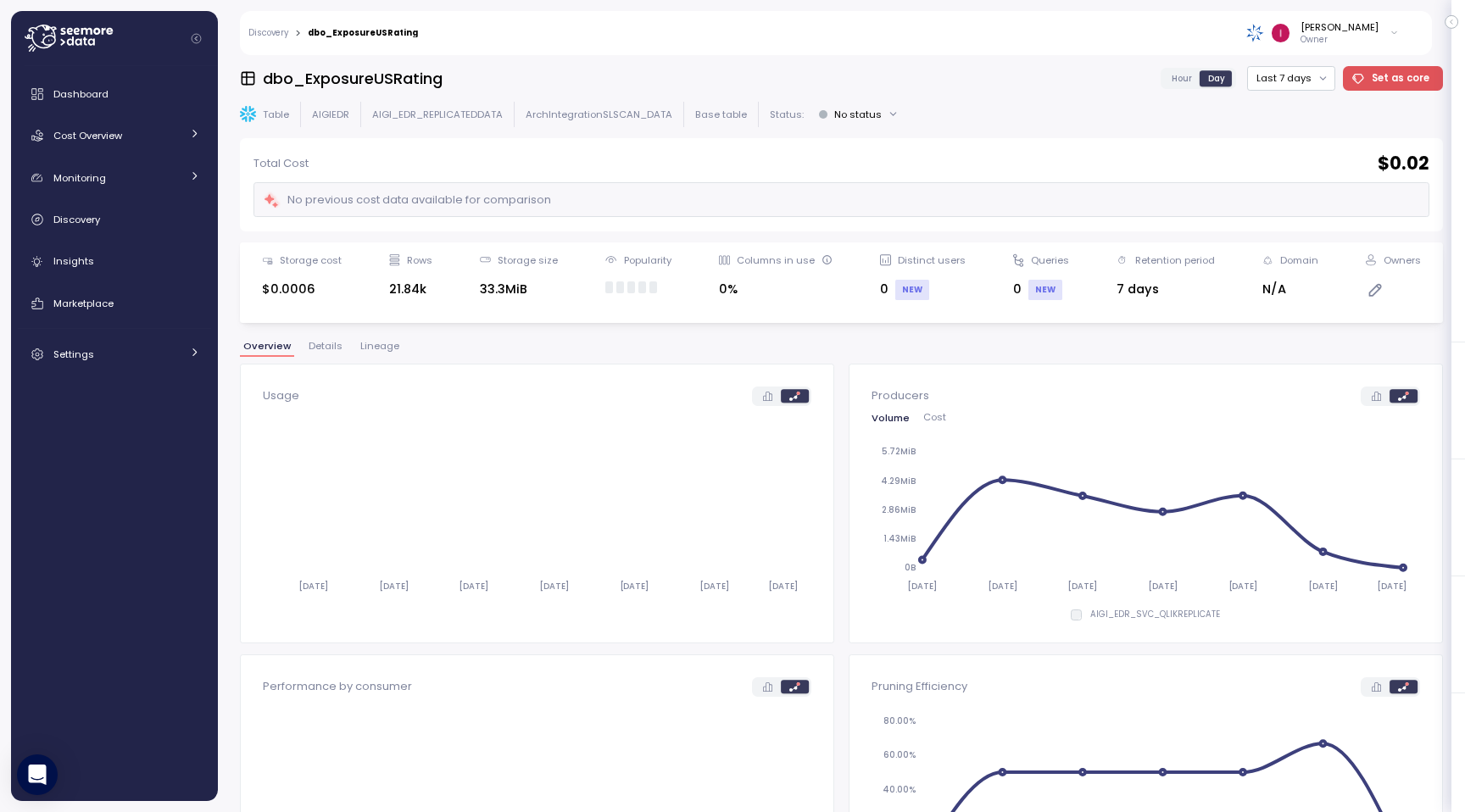
click at [390, 351] on span "Lineage" at bounding box center [380, 346] width 39 height 10
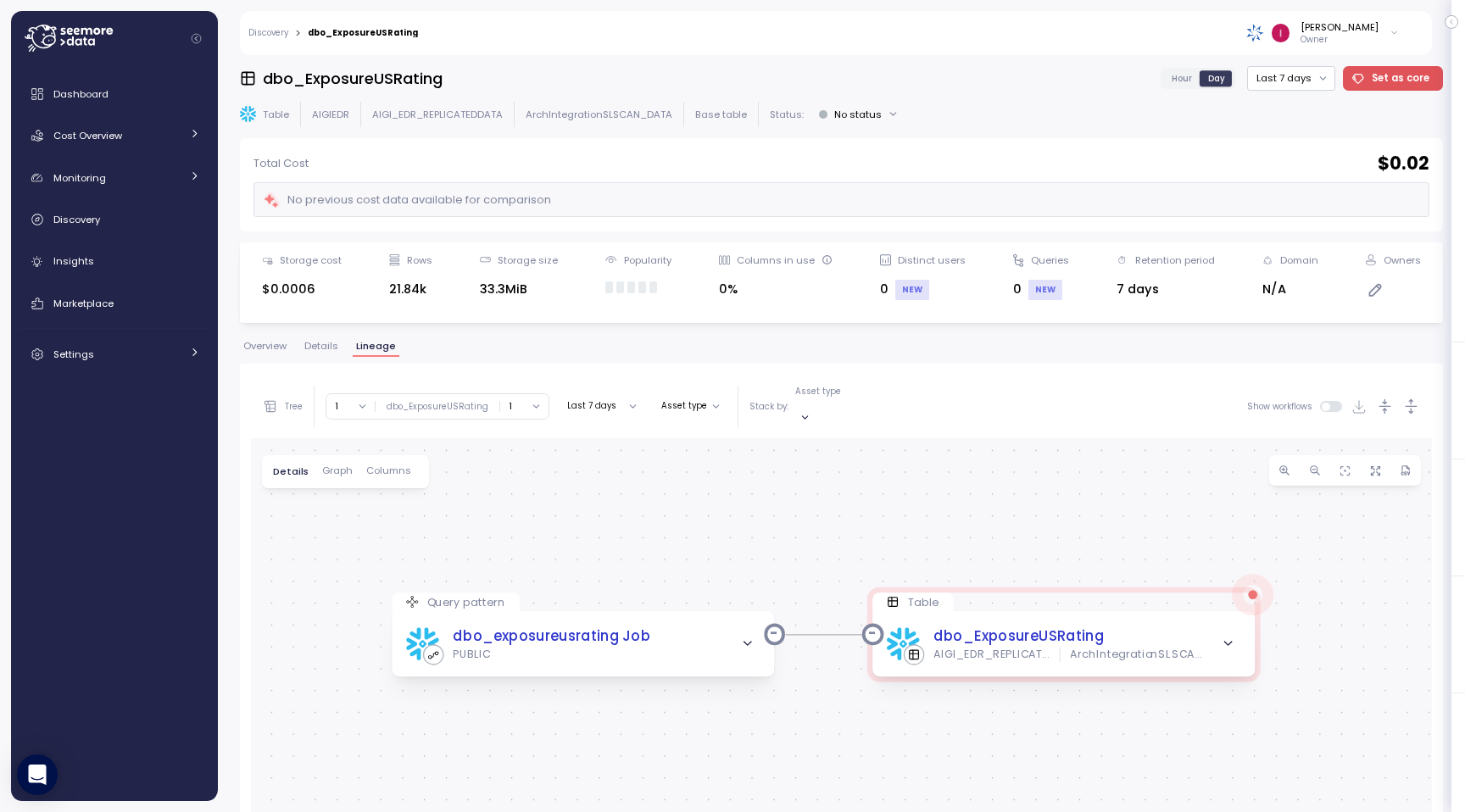
drag, startPoint x: 569, startPoint y: 626, endPoint x: 604, endPoint y: 503, distance: 127.9
click at [604, 503] on div "Query pattern dbo_exposureusrating Job PUBLIC Table dbo_ExposureUSRating AIGI_E…" at bounding box center [840, 779] width 1181 height 682
click at [268, 348] on span "Overview" at bounding box center [264, 346] width 43 height 10
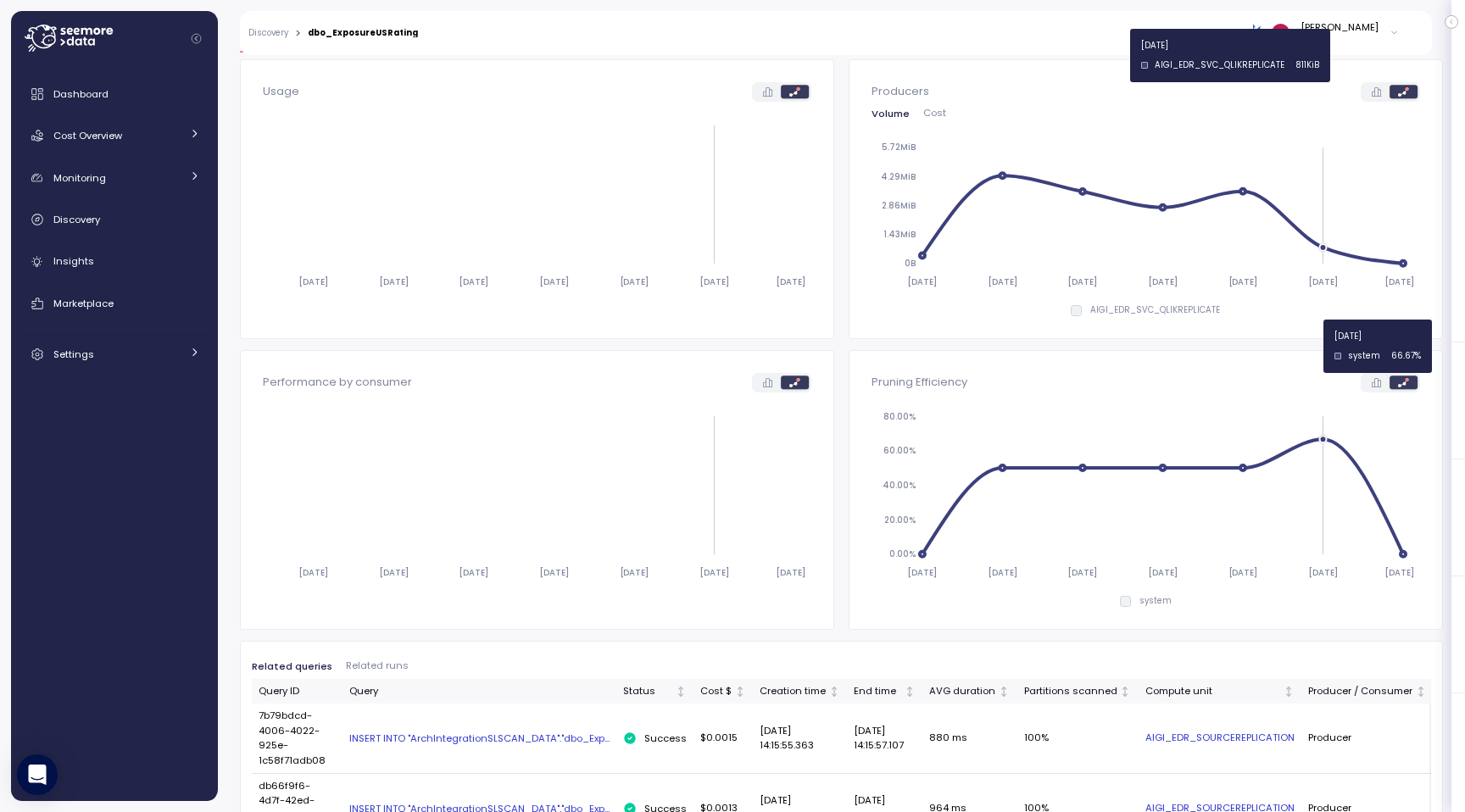
scroll to position [179, 0]
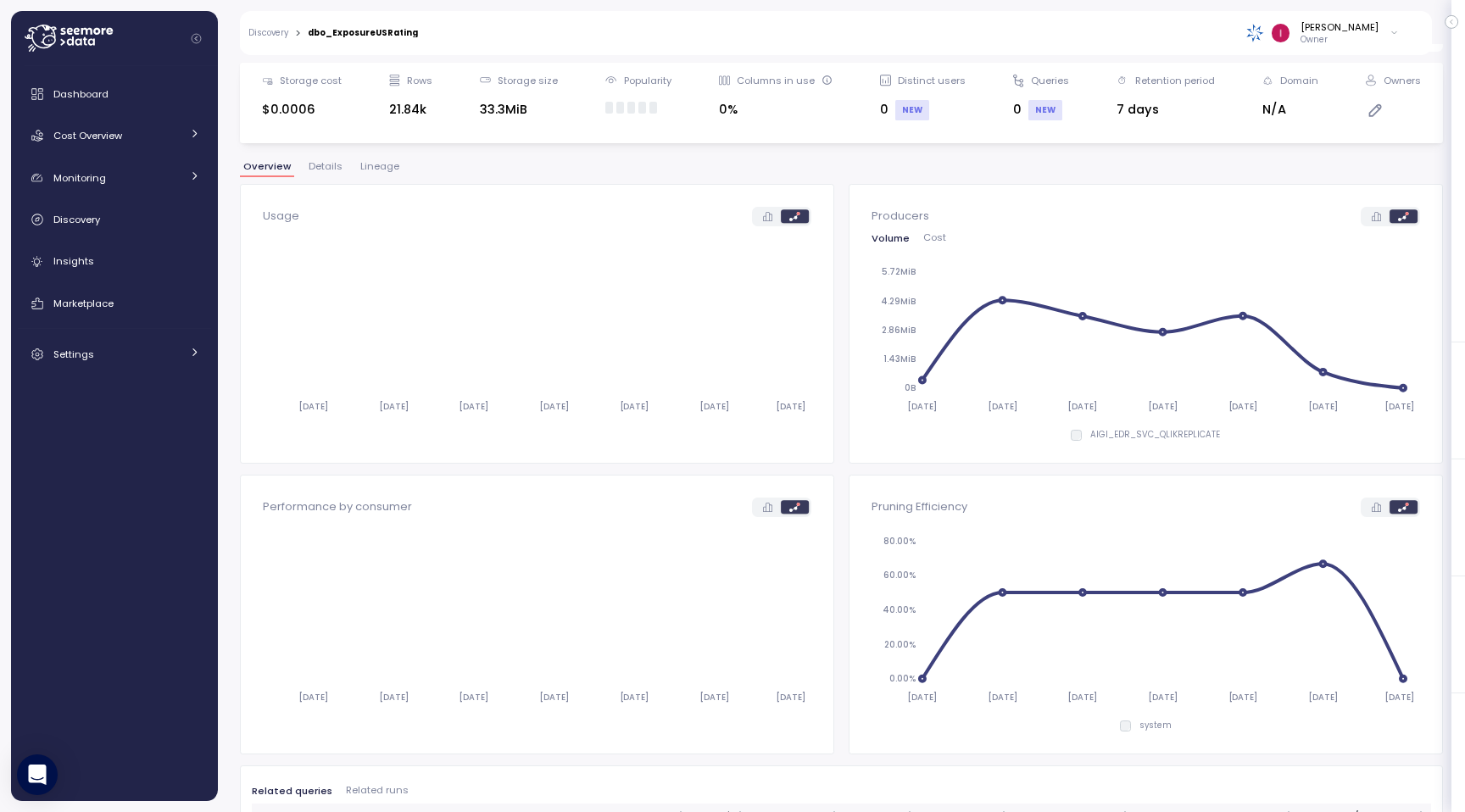
click at [375, 176] on button "Lineage" at bounding box center [379, 169] width 45 height 14
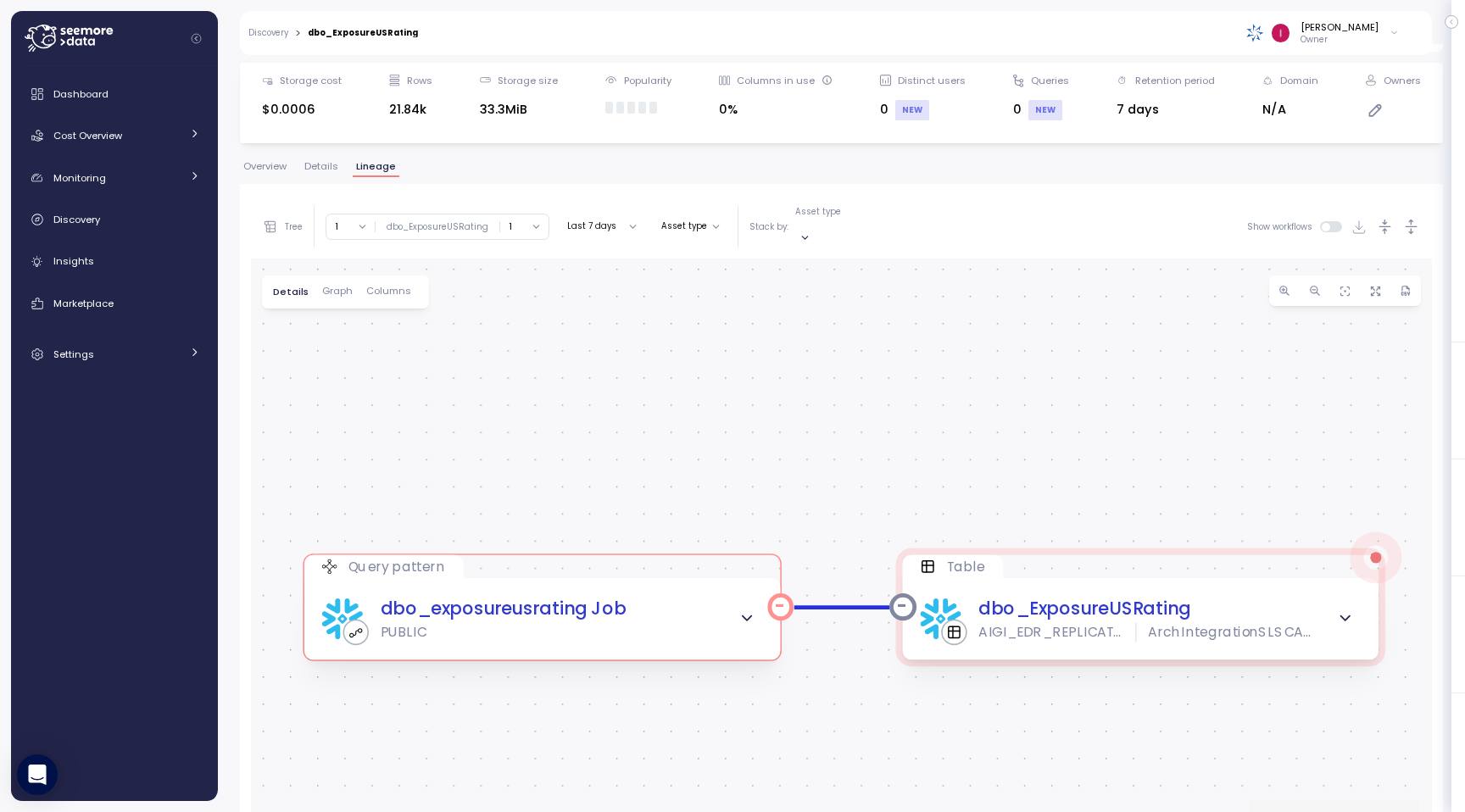
click at [626, 610] on div "dbo_exposureusrating Job PUBLIC" at bounding box center [542, 617] width 440 height 45
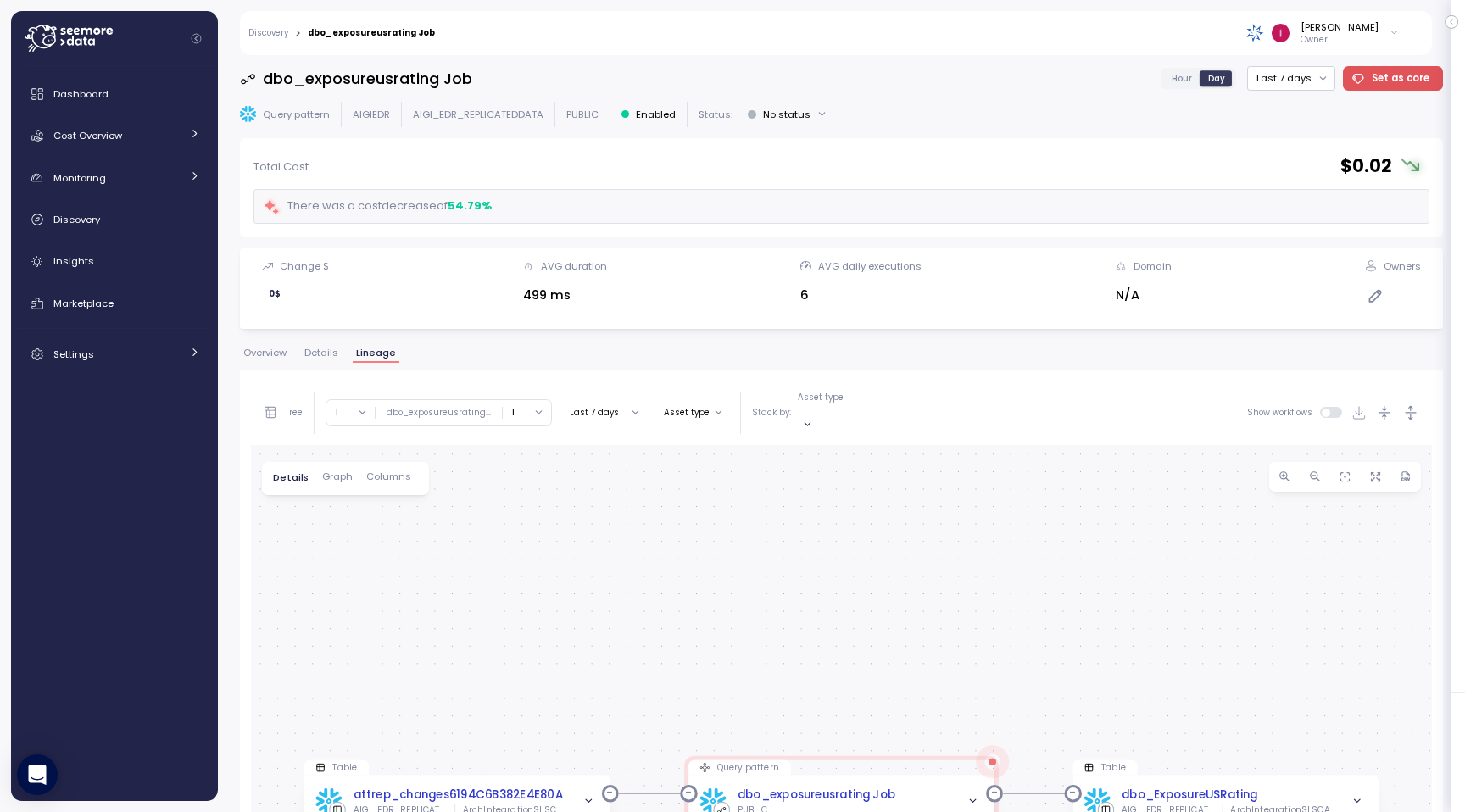
click at [285, 357] on span "Overview" at bounding box center [264, 353] width 43 height 10
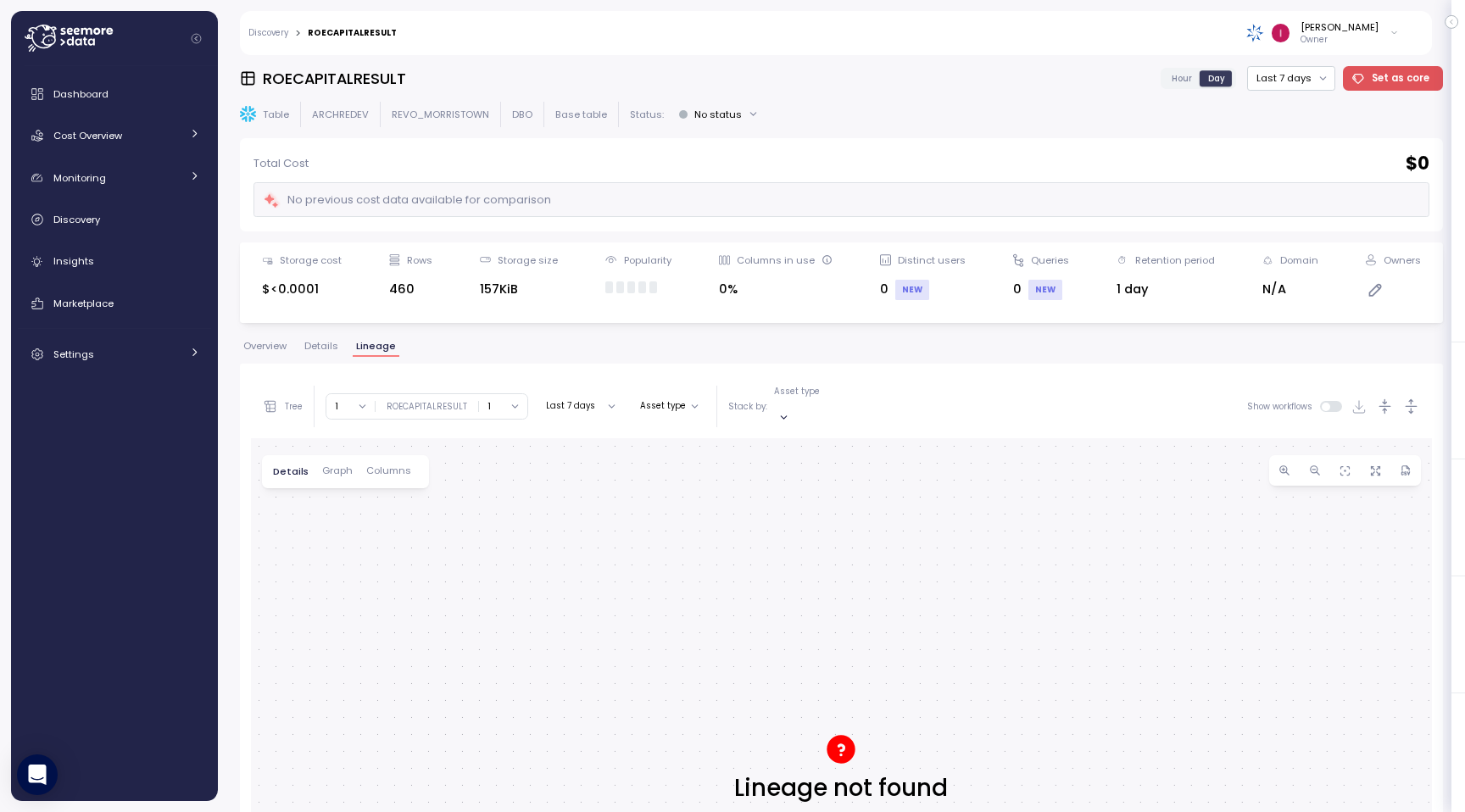
click at [259, 349] on span "Overview" at bounding box center [264, 346] width 43 height 10
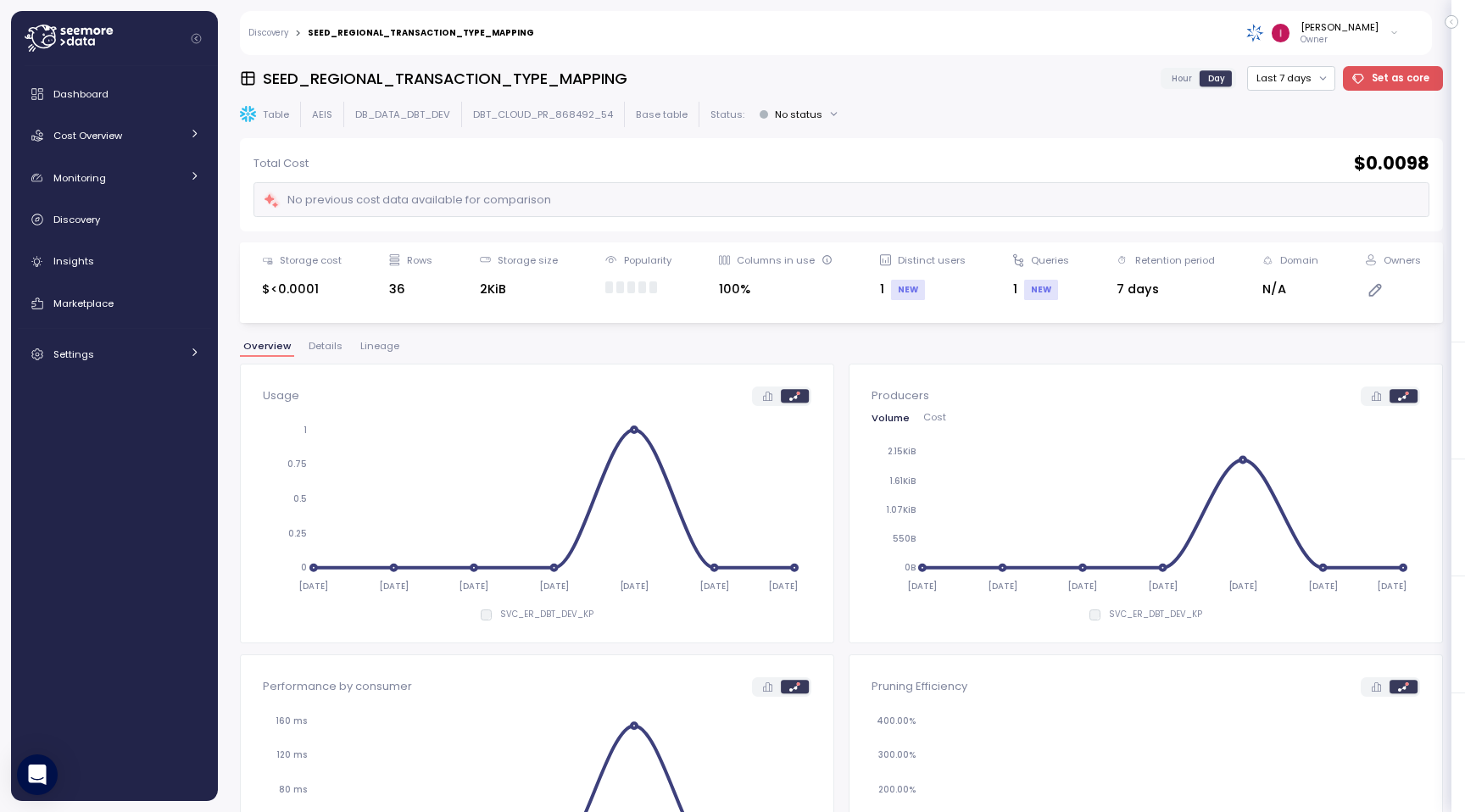
click at [377, 348] on span "Lineage" at bounding box center [380, 346] width 39 height 10
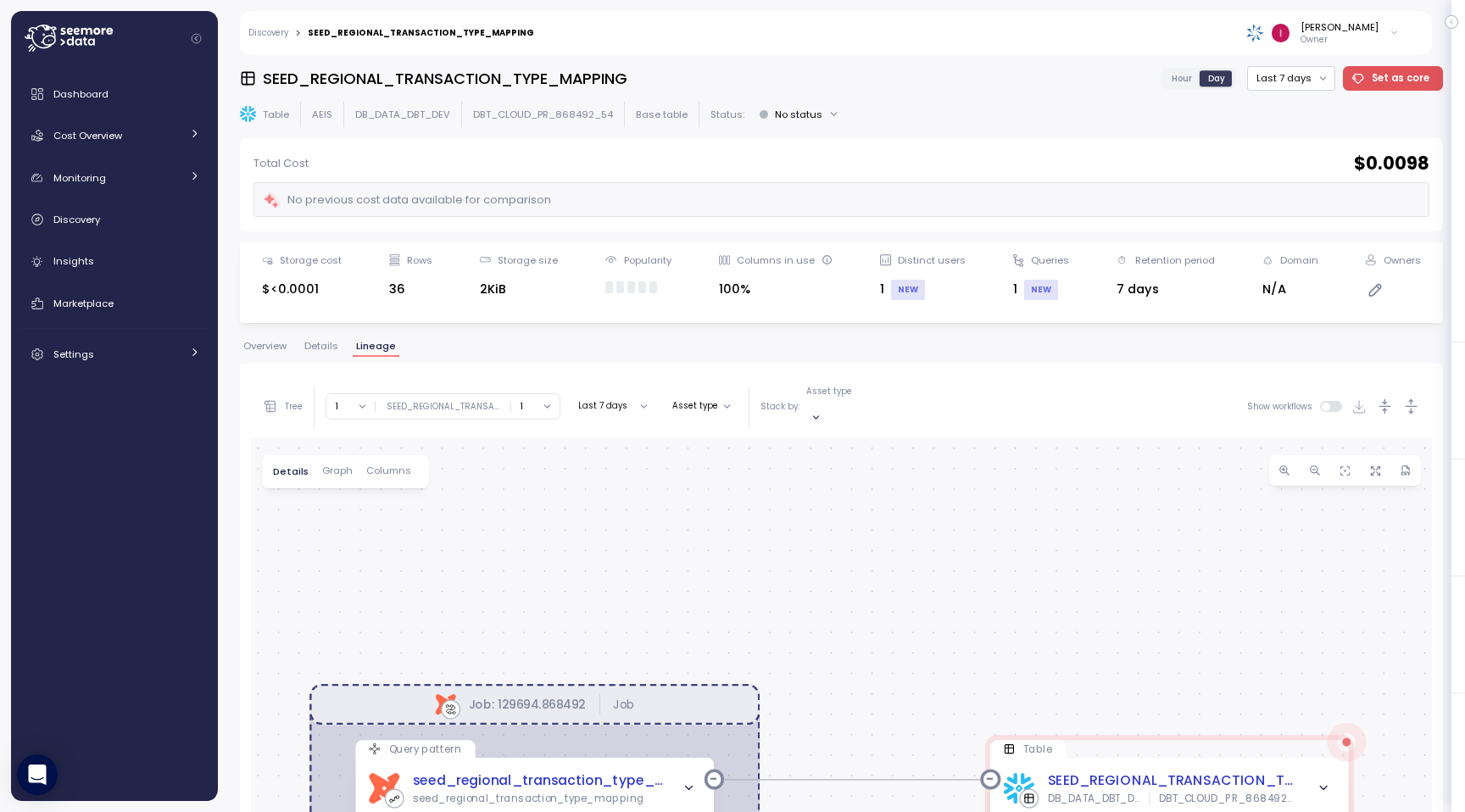
click at [262, 349] on span "Overview" at bounding box center [264, 346] width 43 height 10
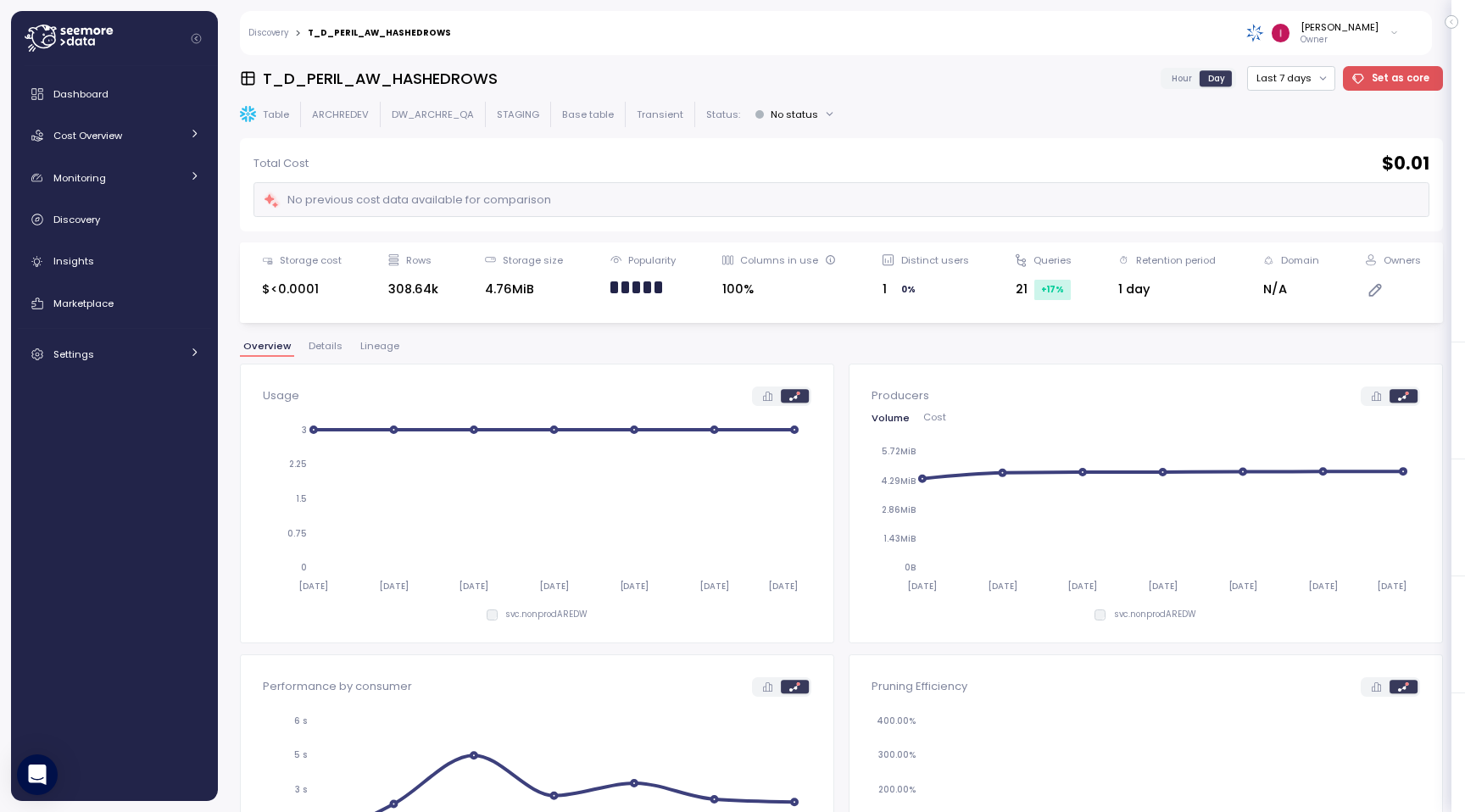
click at [380, 347] on span "Lineage" at bounding box center [380, 346] width 39 height 10
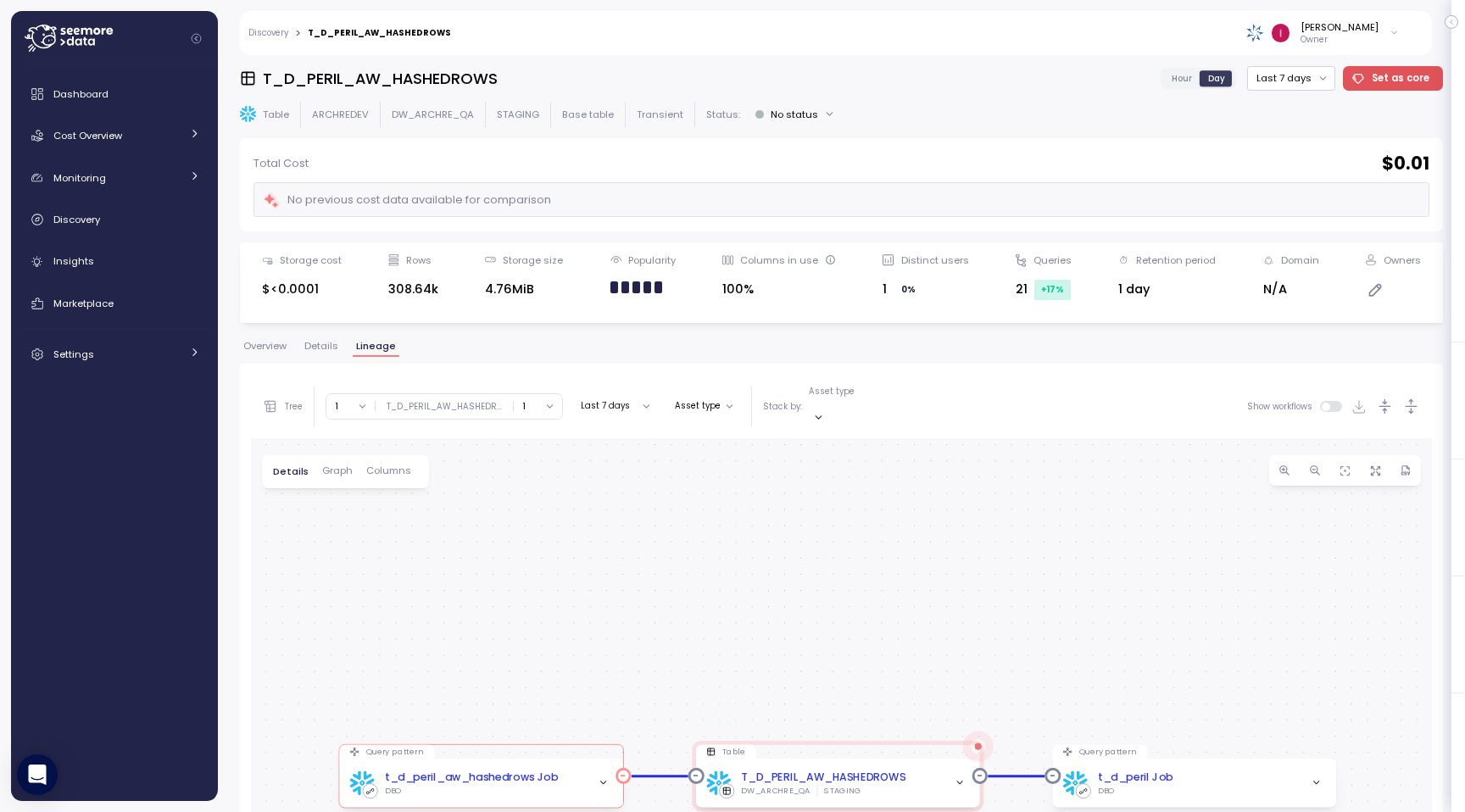
click at [604, 777] on icon "button" at bounding box center [602, 782] width 11 height 11
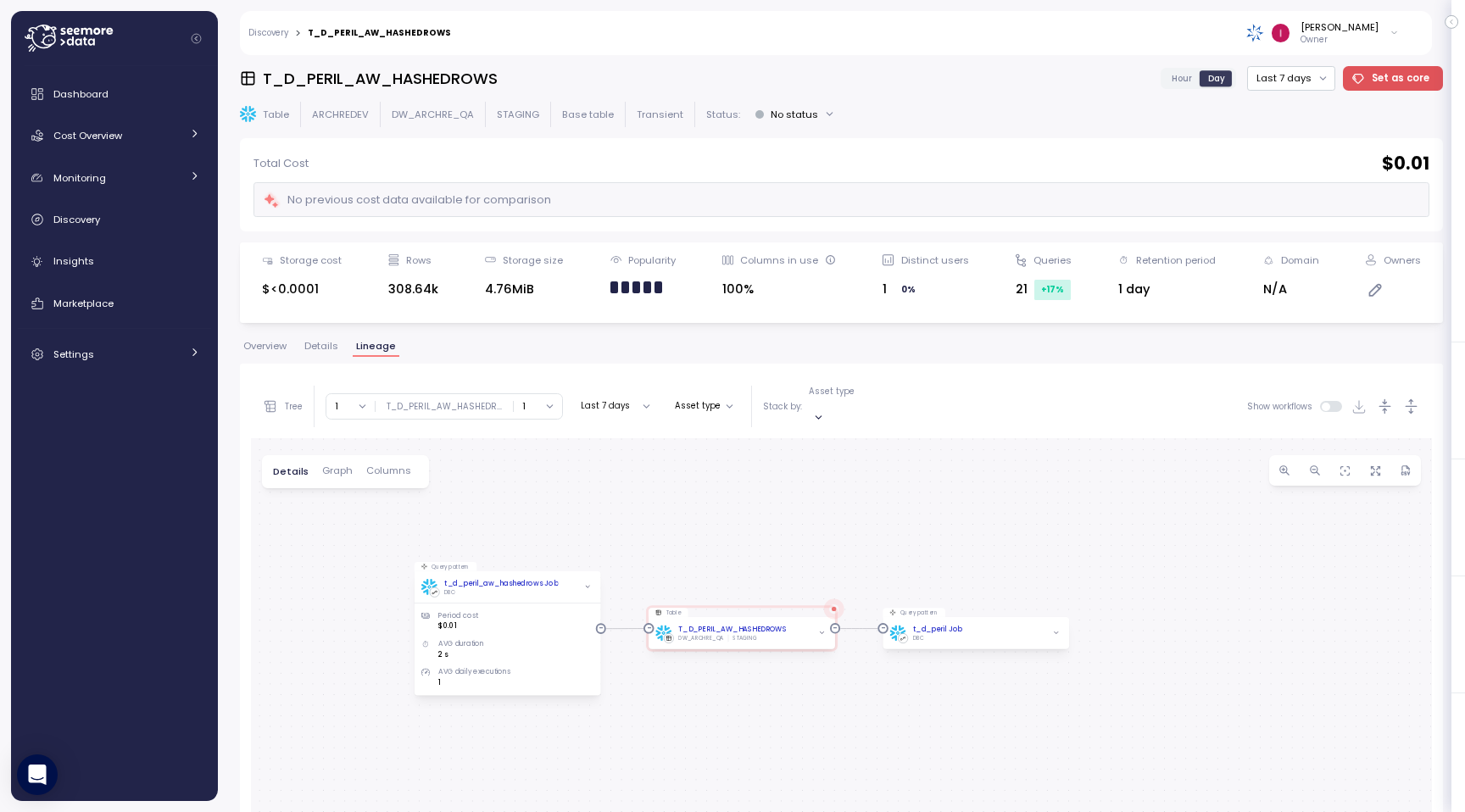
drag, startPoint x: 509, startPoint y: 628, endPoint x: 533, endPoint y: 478, distance: 151.9
click at [533, 477] on div "Query pattern t_d_peril_aw_hashedrows Job DBO Period cost $0.01 AVG duration 2 …" at bounding box center [840, 779] width 1181 height 682
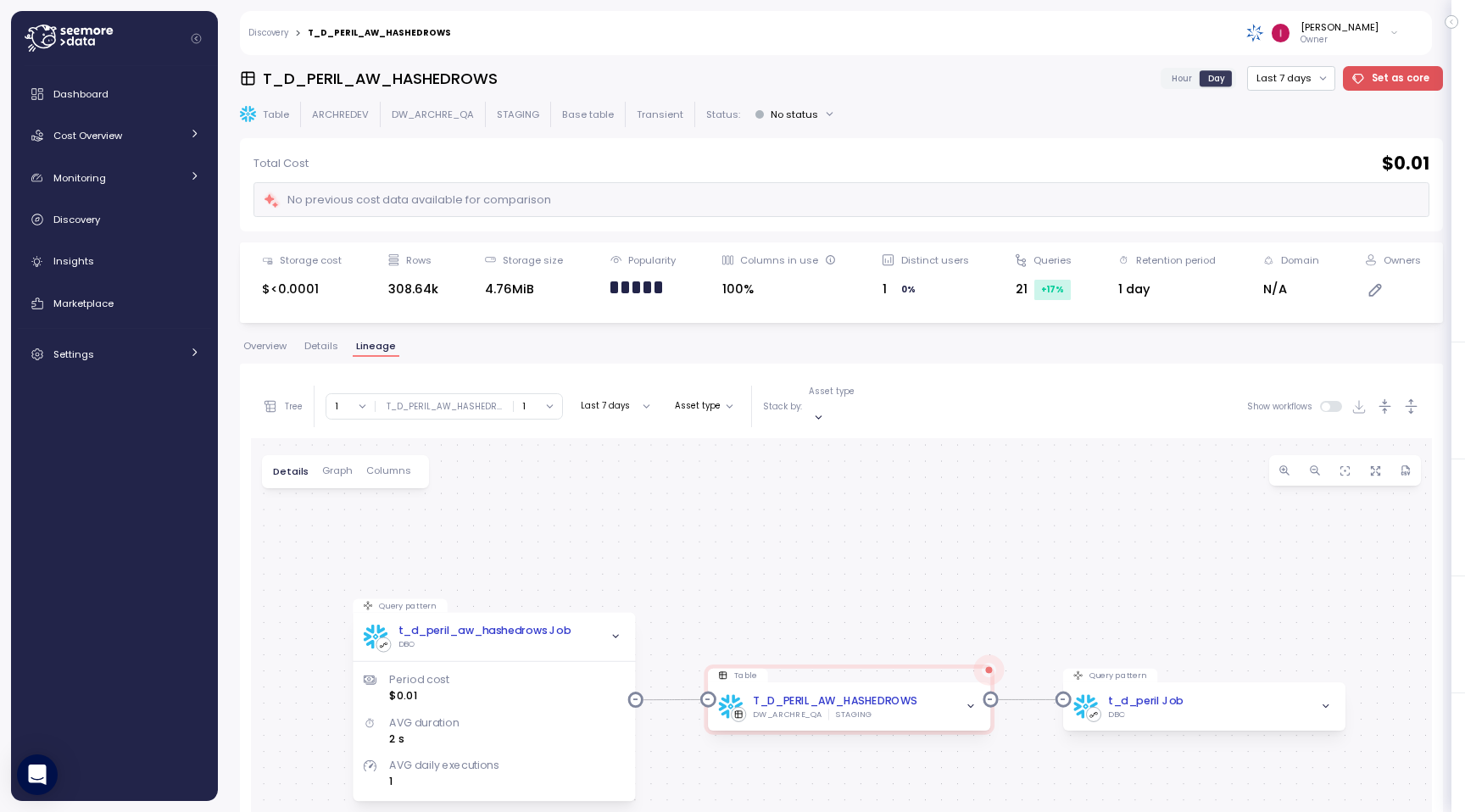
click at [269, 342] on span "Overview" at bounding box center [264, 346] width 43 height 10
